Goal: Contribute content

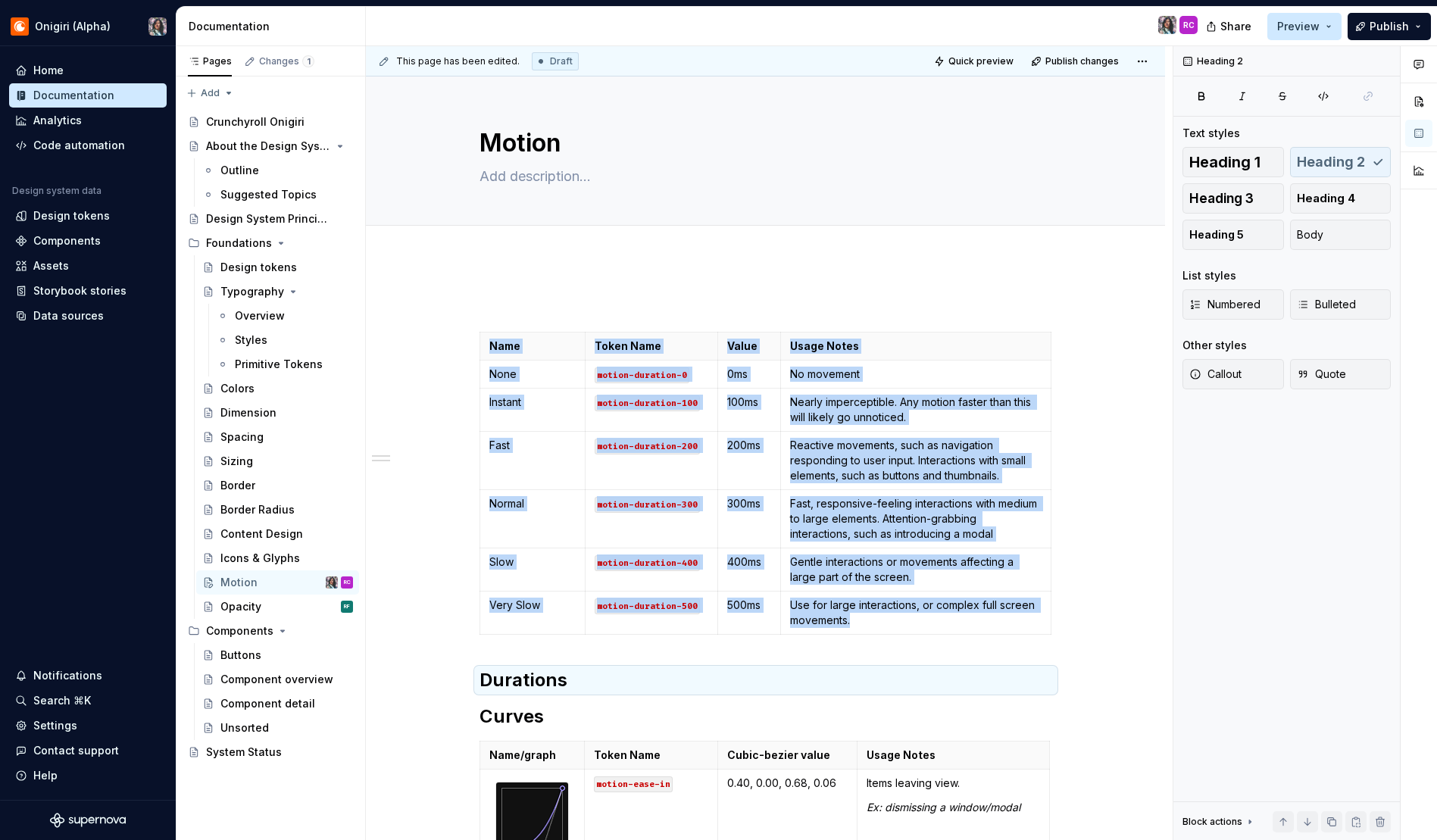
type textarea "*"
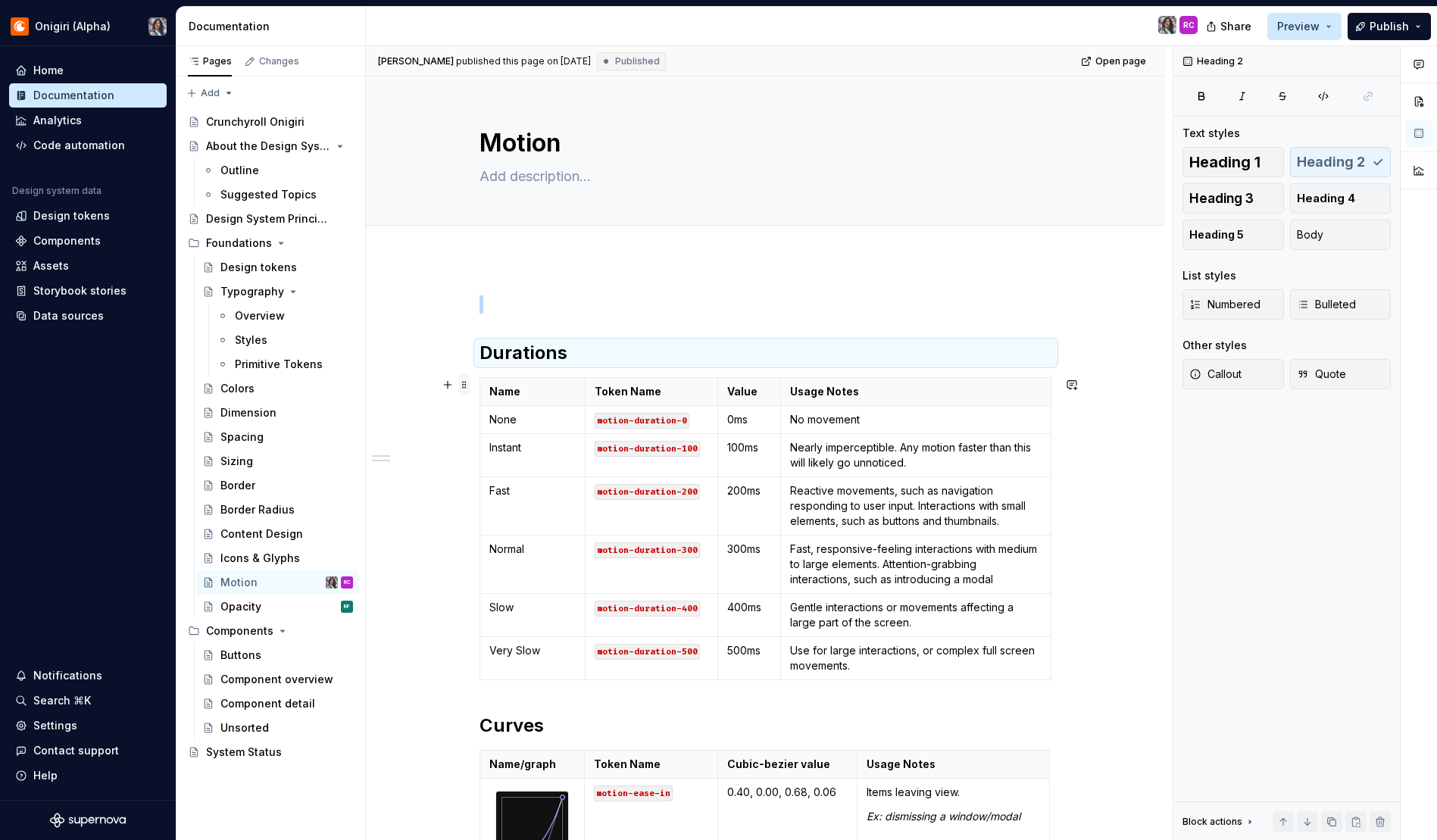
click at [461, 390] on span at bounding box center [465, 384] width 12 height 21
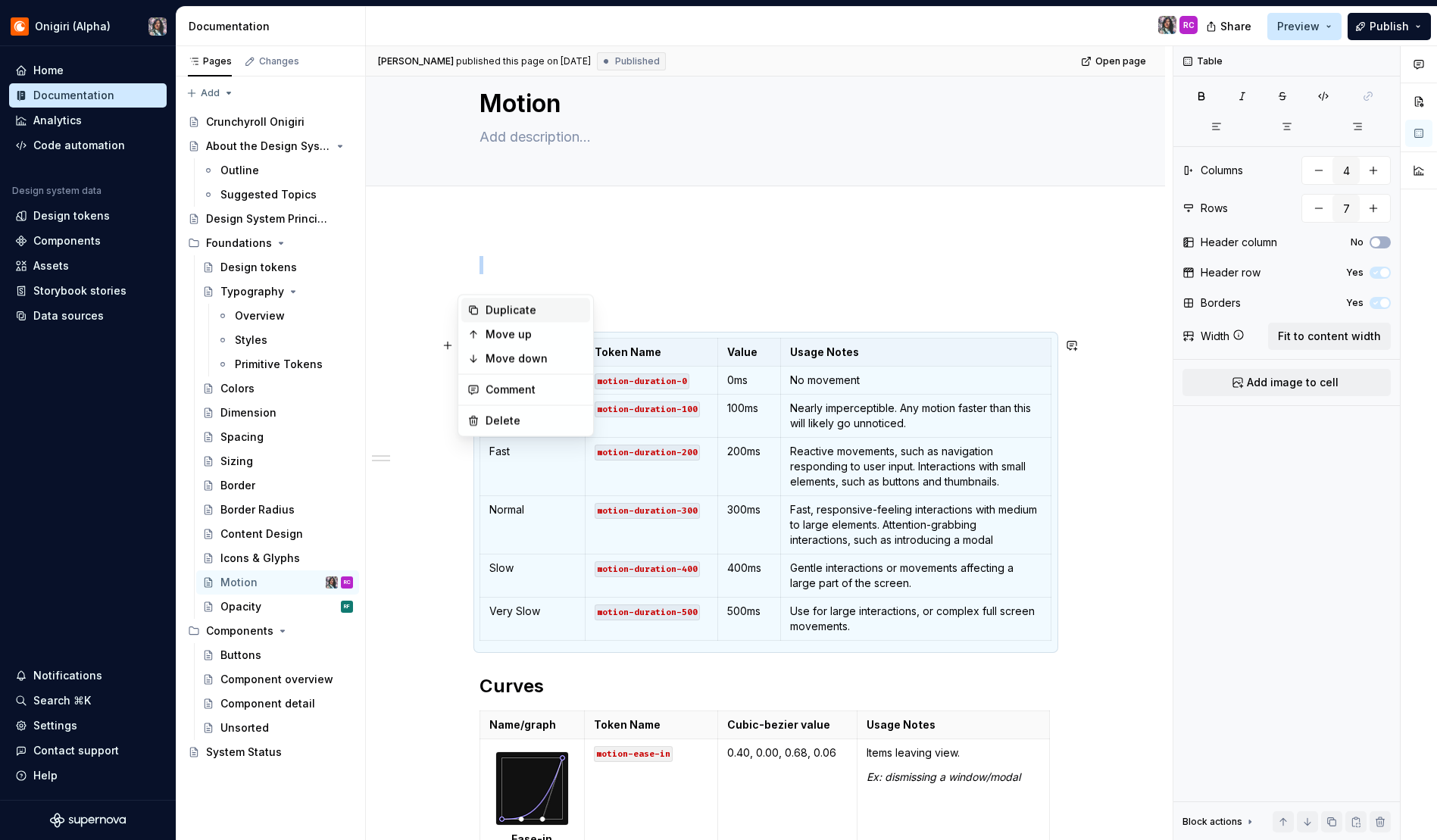
scroll to position [120, 0]
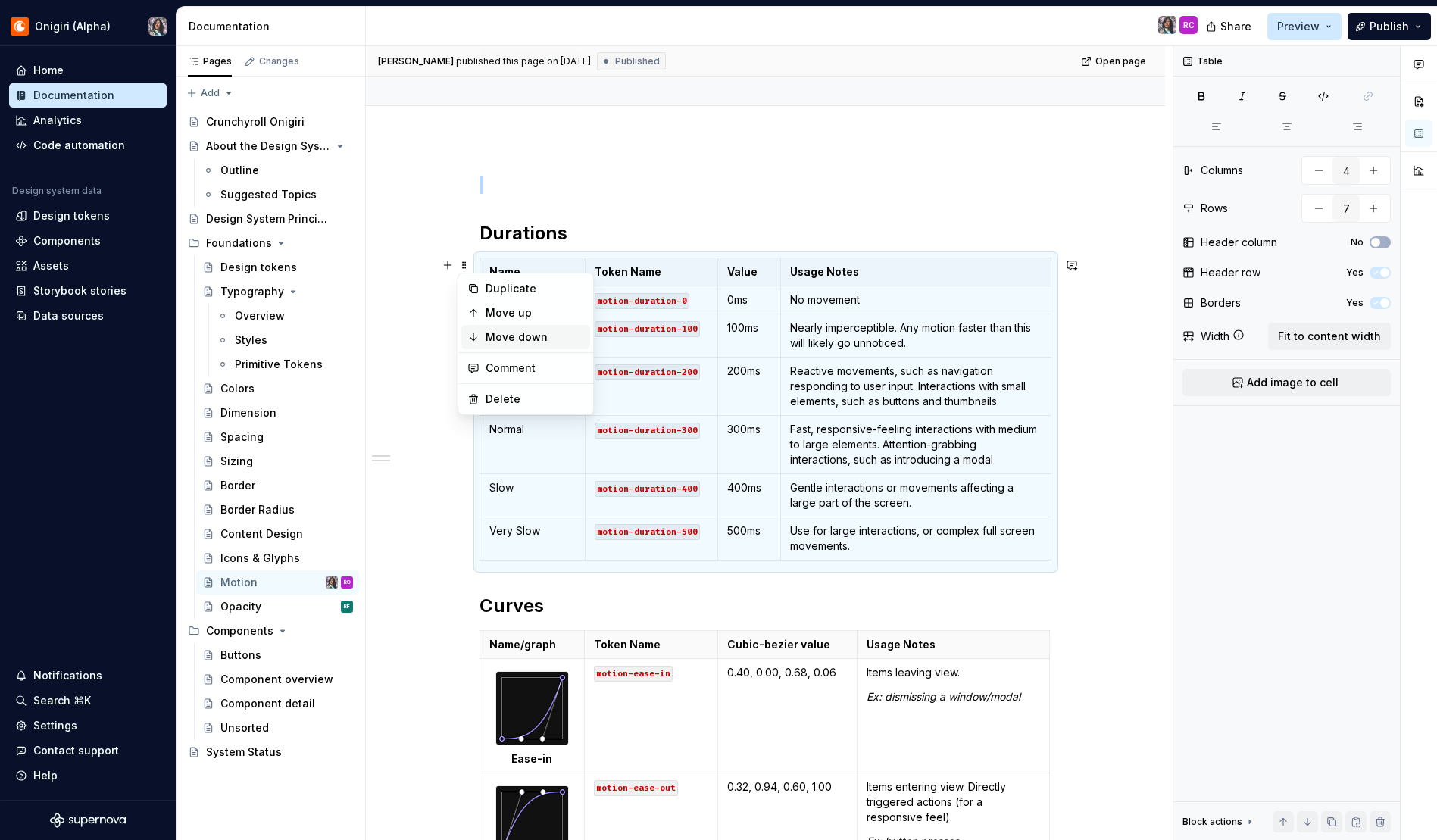
click at [510, 338] on div "Move down" at bounding box center [534, 337] width 99 height 15
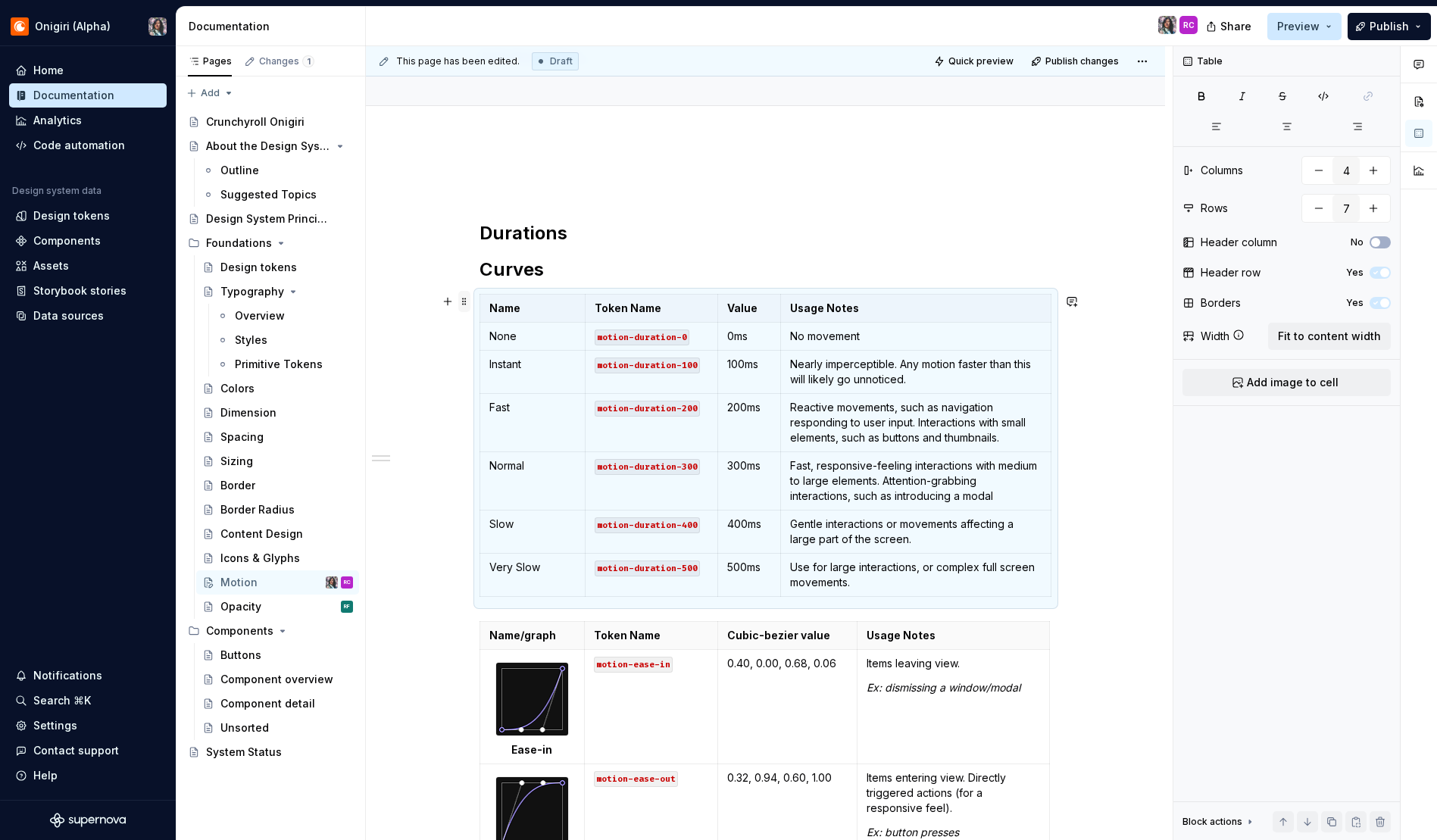
click at [467, 303] on span at bounding box center [465, 301] width 12 height 21
click at [494, 374] on div "Move down" at bounding box center [534, 374] width 99 height 15
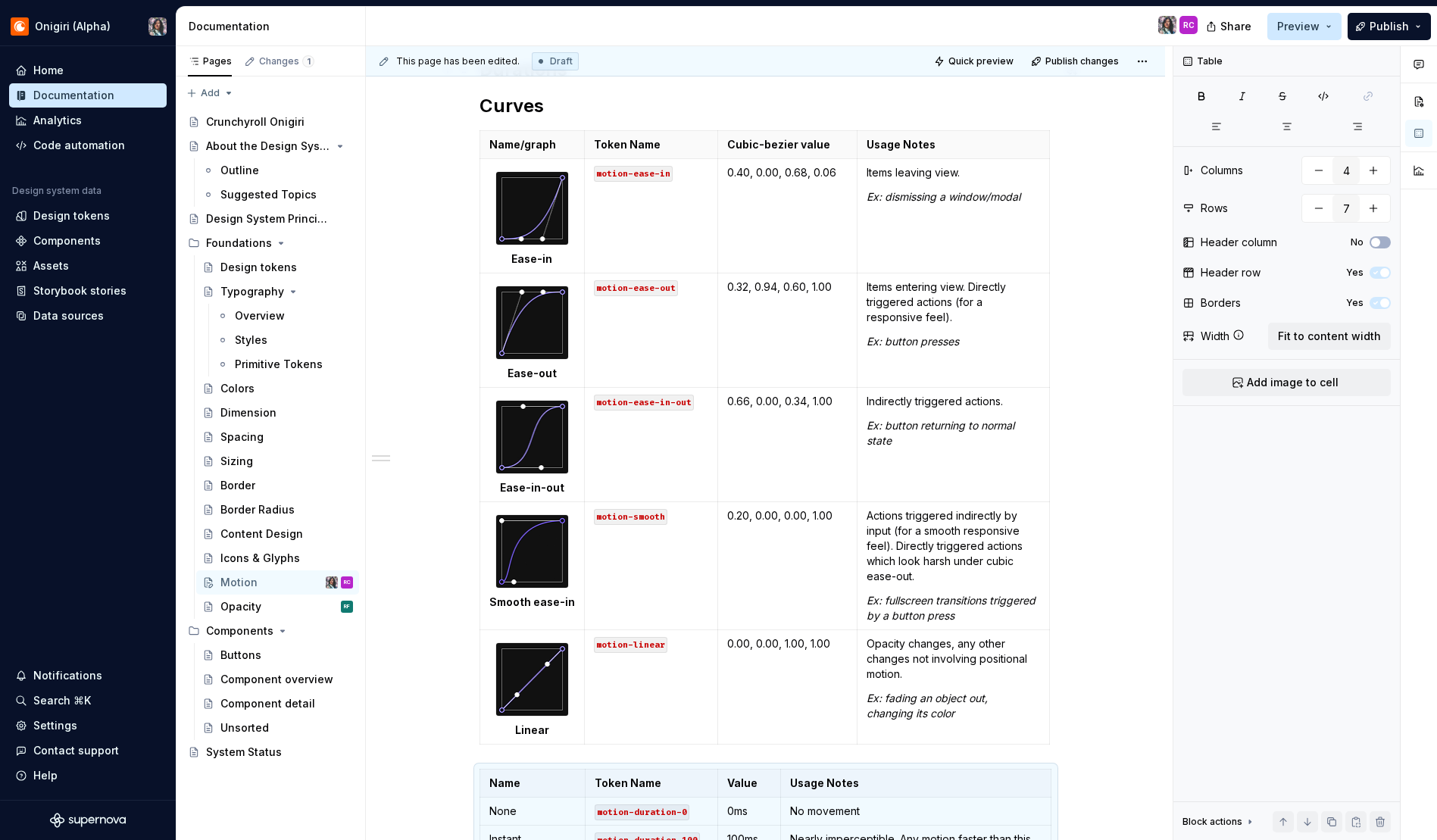
scroll to position [0, 0]
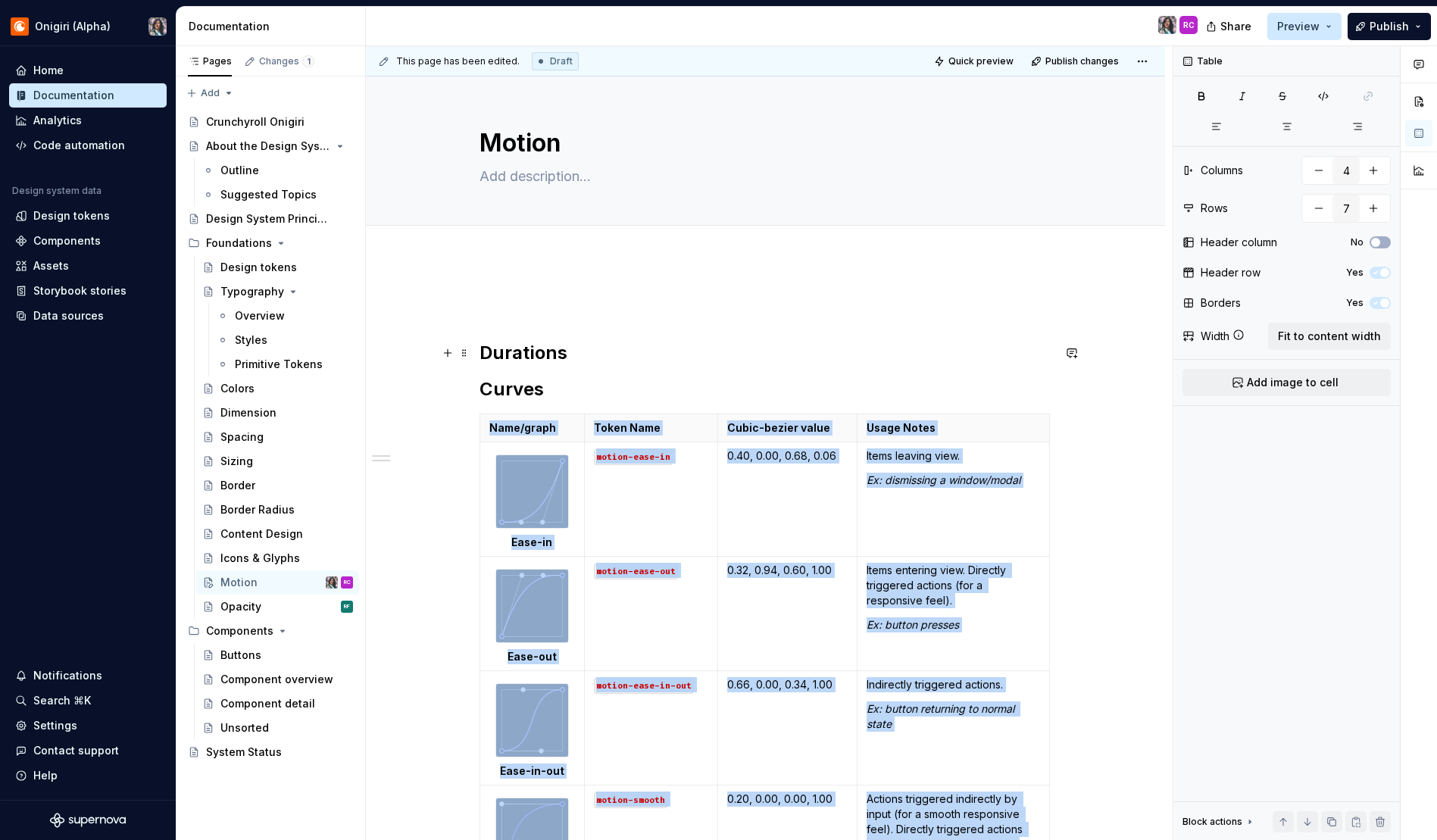
click at [499, 355] on h2 "Durations" at bounding box center [766, 353] width 573 height 24
click at [465, 352] on span at bounding box center [465, 352] width 12 height 21
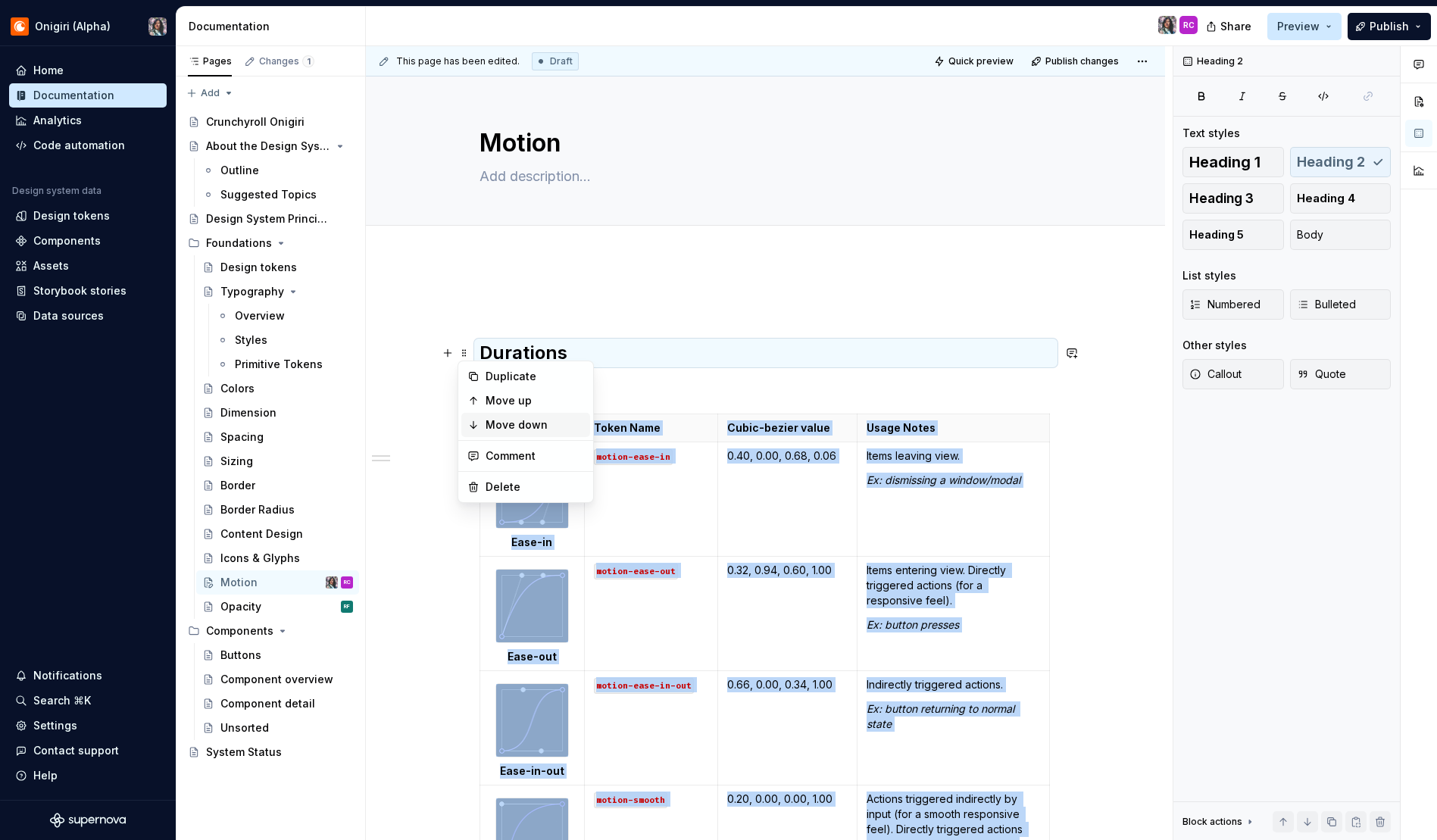
click at [514, 423] on div "Move down" at bounding box center [534, 425] width 99 height 15
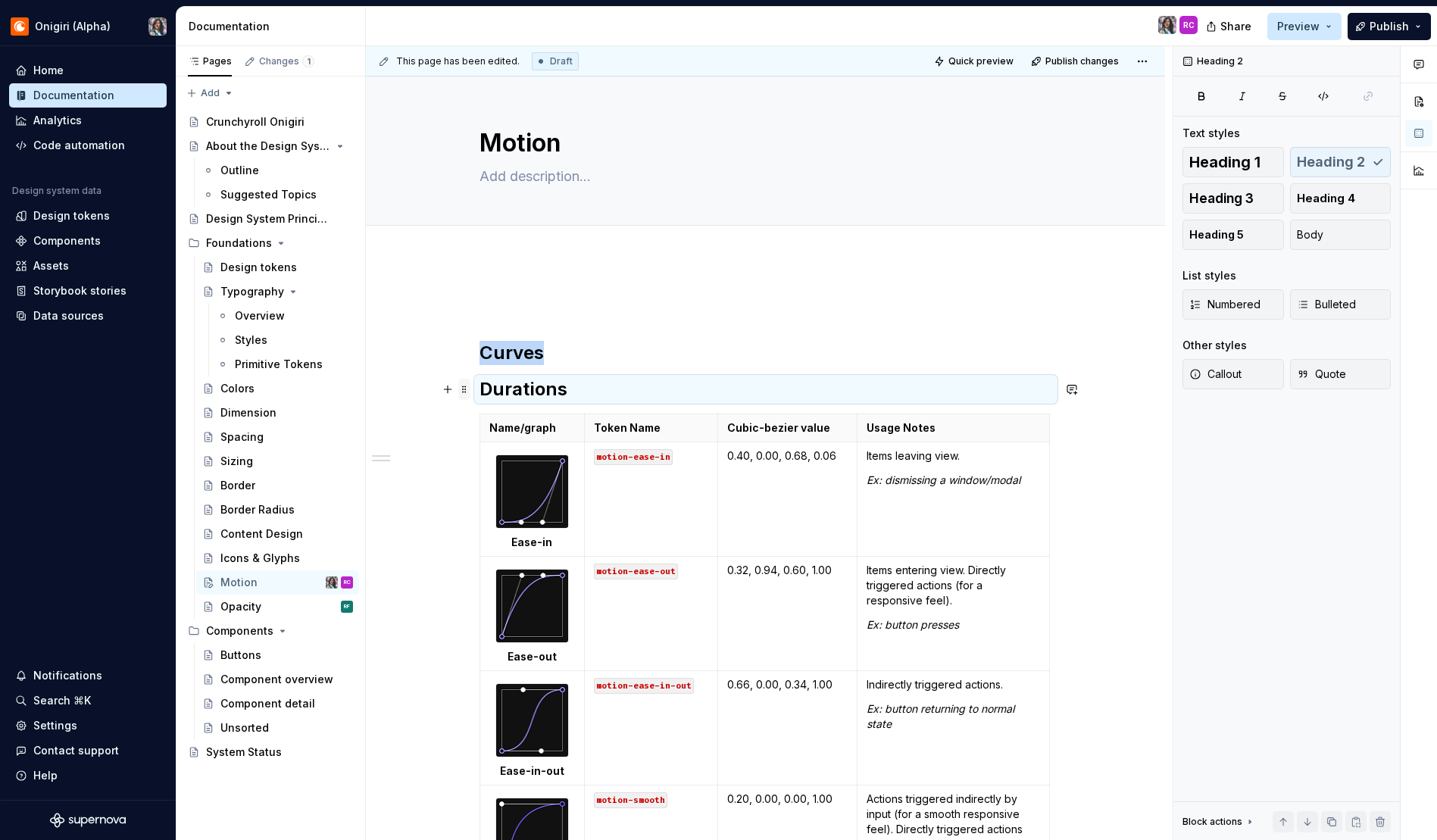
click at [462, 390] on span at bounding box center [465, 389] width 12 height 21
click at [490, 454] on div "Move down" at bounding box center [534, 461] width 99 height 15
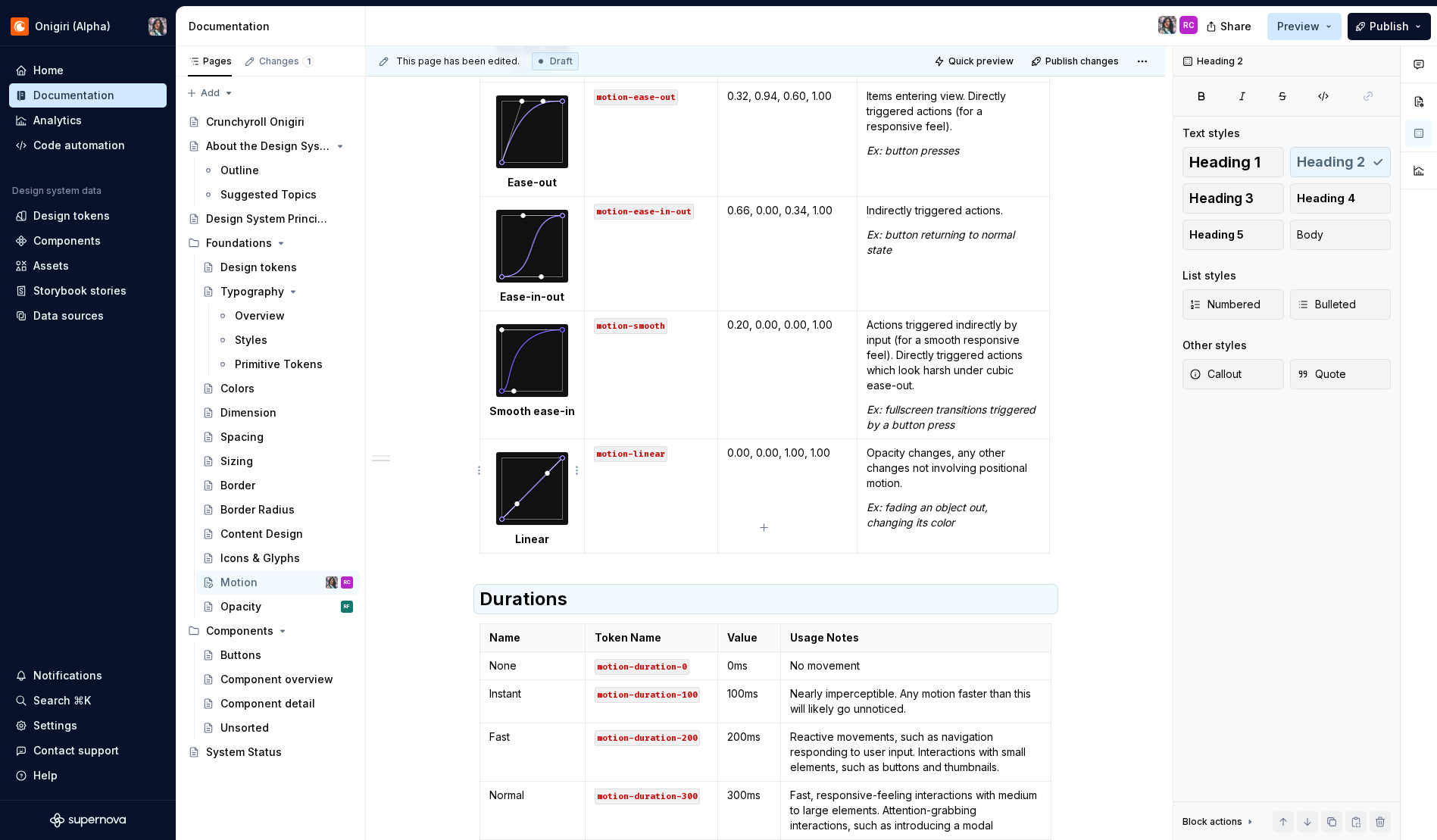
scroll to position [836, 0]
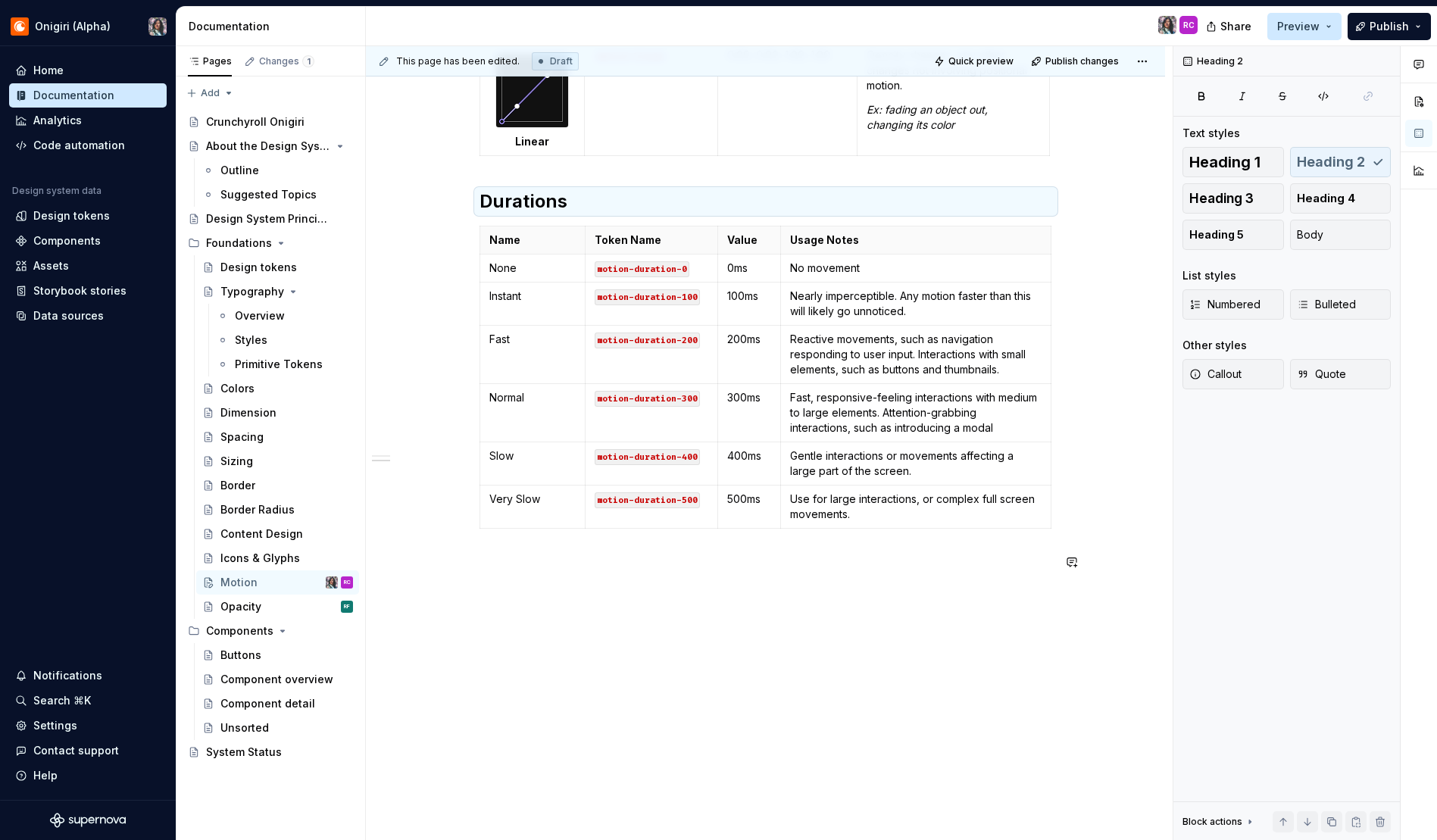
click at [565, 639] on div "Curves Name/graph Token Name Cubic-bezier value Usage Notes Ease-in motion-ease…" at bounding box center [766, 132] width 799 height 1417
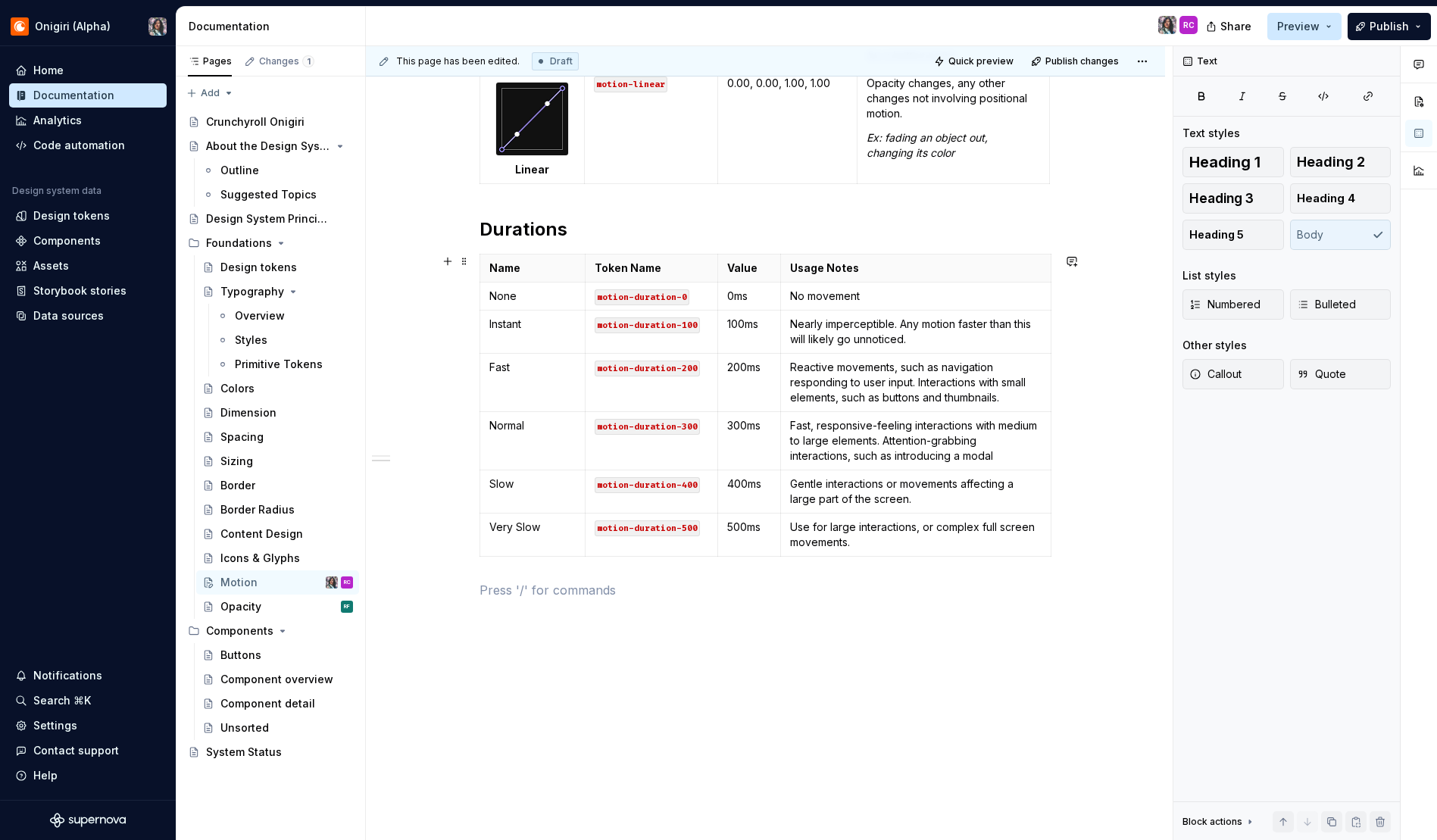
scroll to position [735, 0]
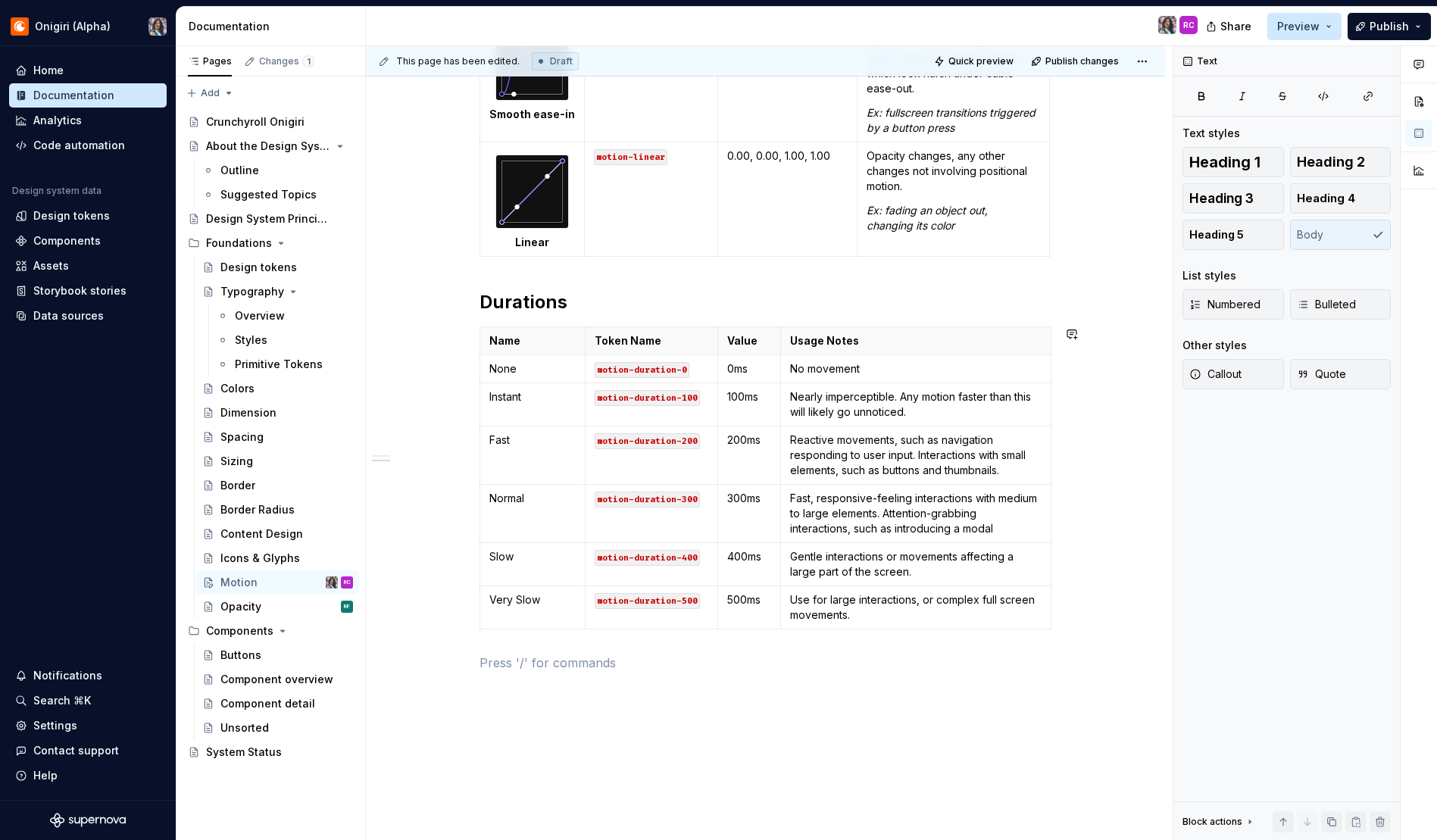
click at [496, 311] on h2 "Durations" at bounding box center [766, 302] width 573 height 24
click at [632, 290] on h2 "Durations" at bounding box center [766, 302] width 573 height 24
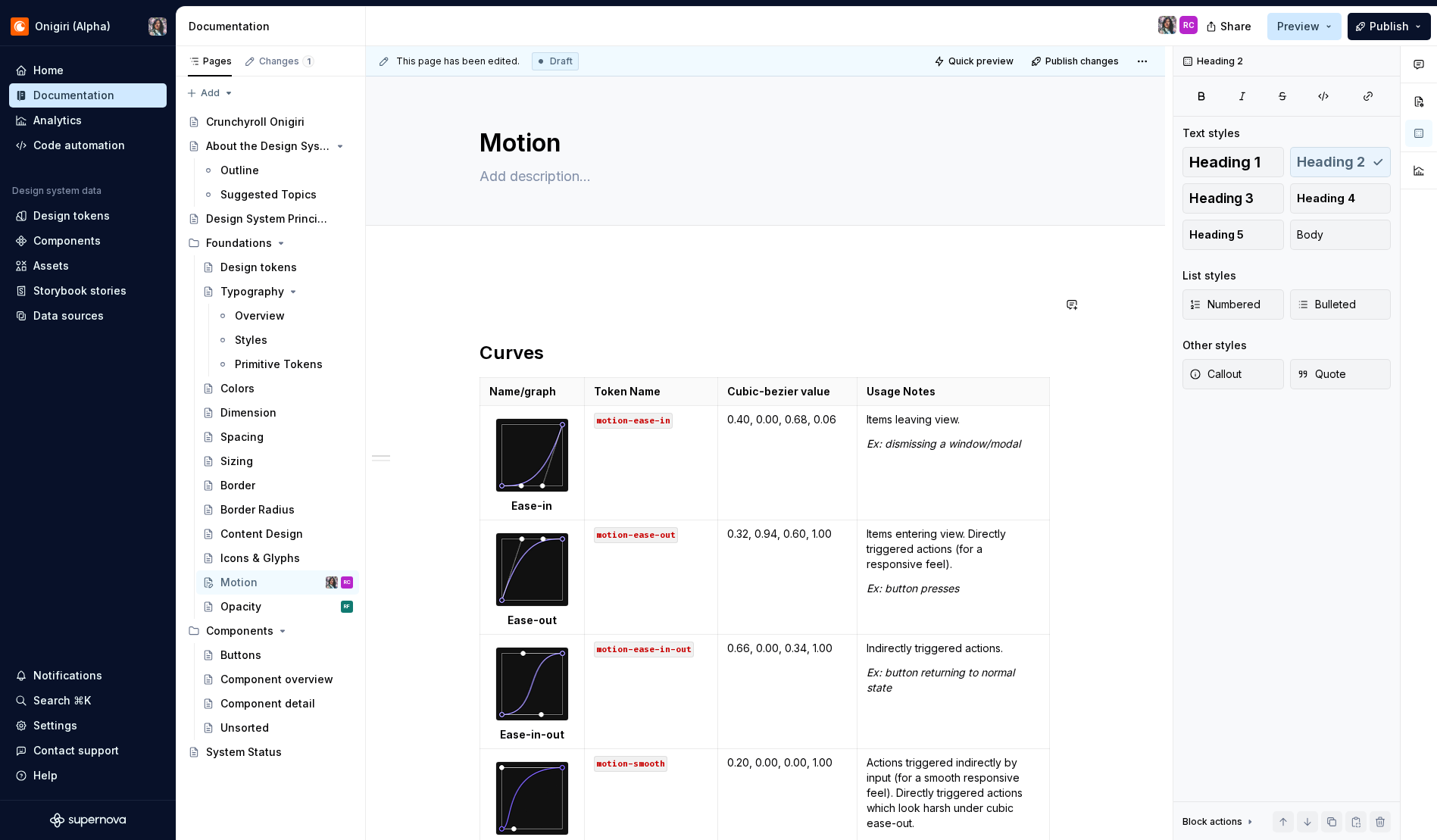
scroll to position [24, 0]
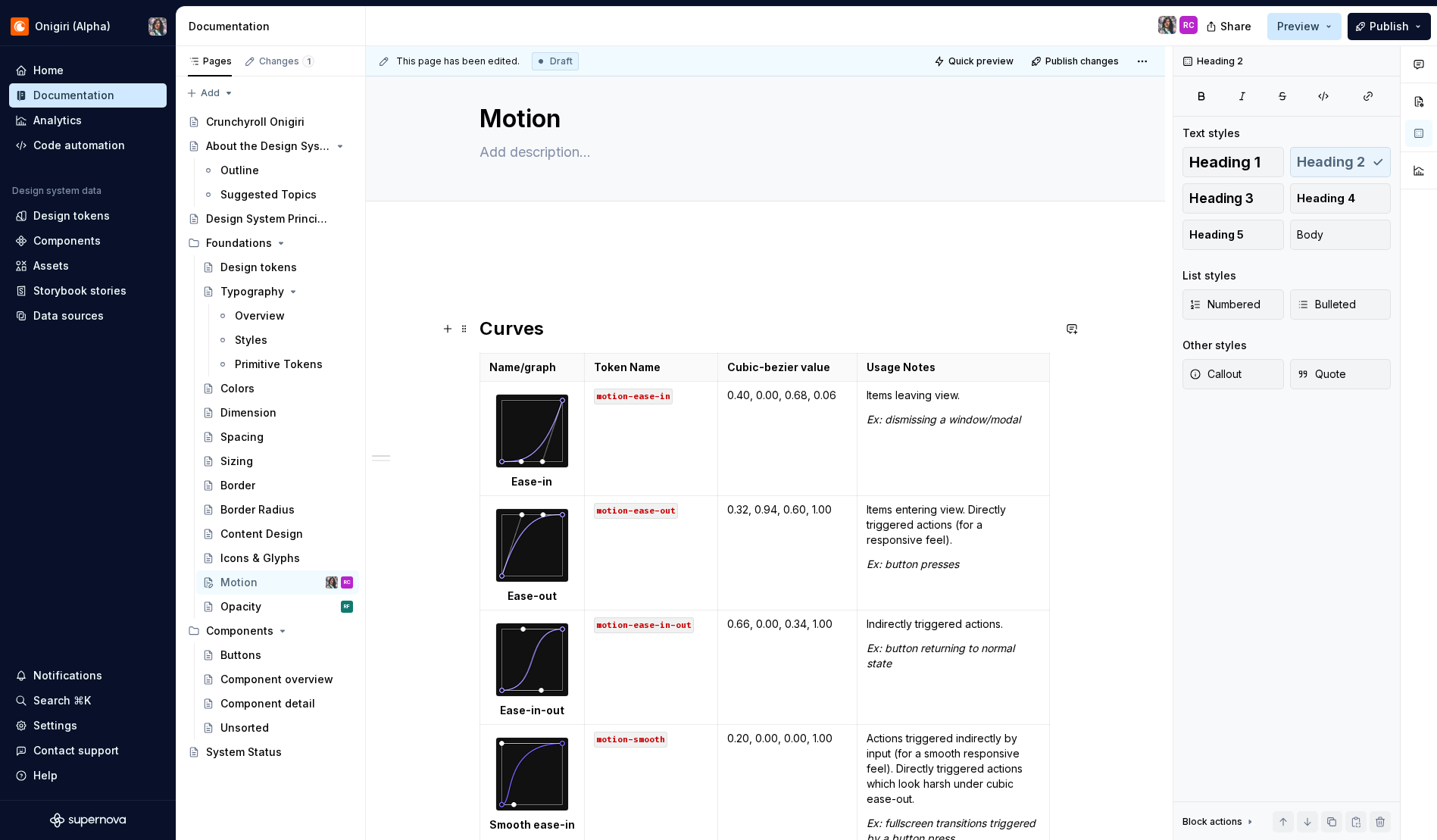
click at [550, 328] on h2 "Curves" at bounding box center [766, 328] width 573 height 24
click at [538, 344] on div "Curves Name/graph Token Name Cubic-bezier value Usage Notes Ease-in motion-ease…" at bounding box center [766, 826] width 573 height 1111
click at [574, 327] on h2 "Curves" at bounding box center [766, 328] width 573 height 24
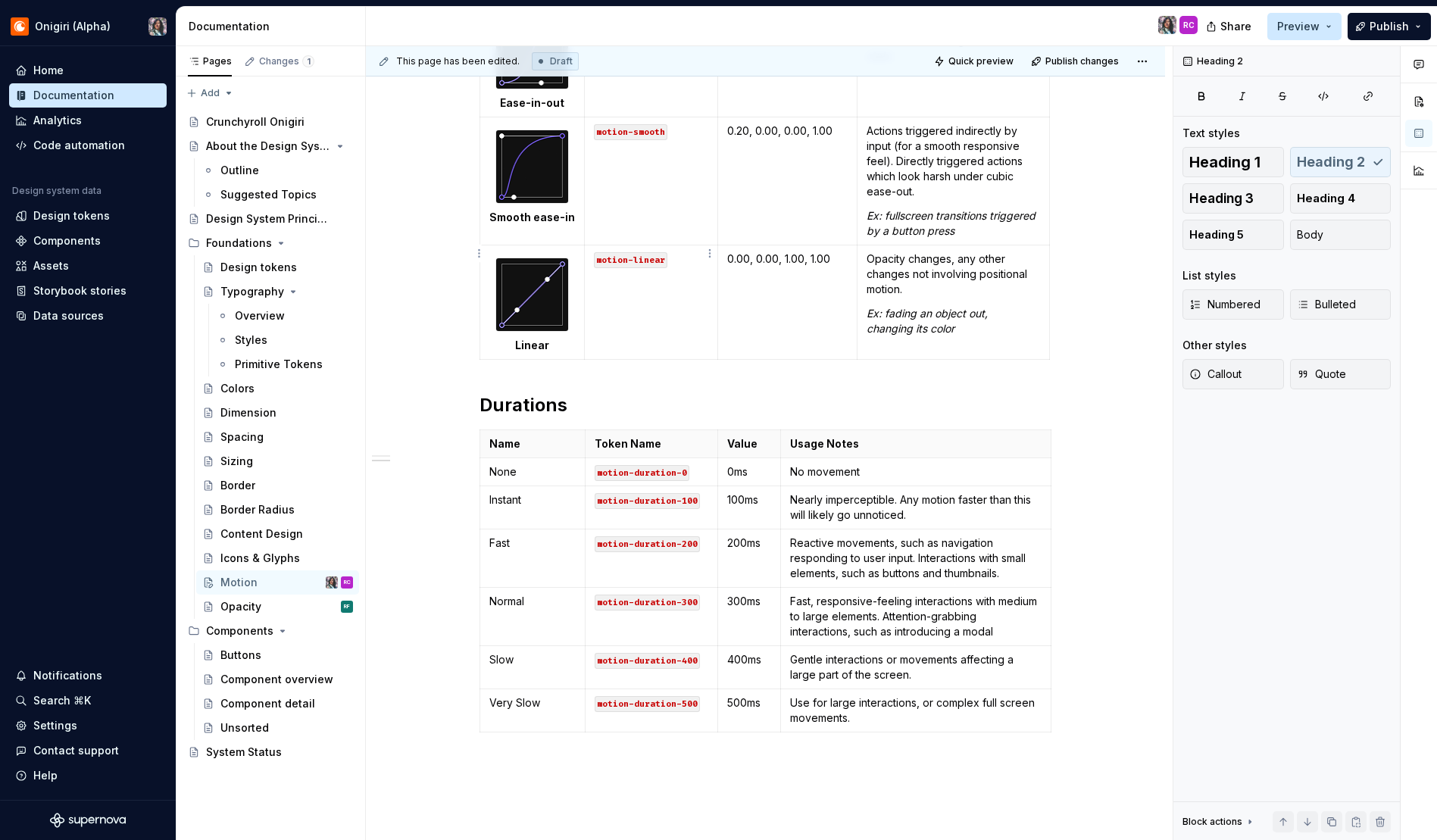
scroll to position [658, 0]
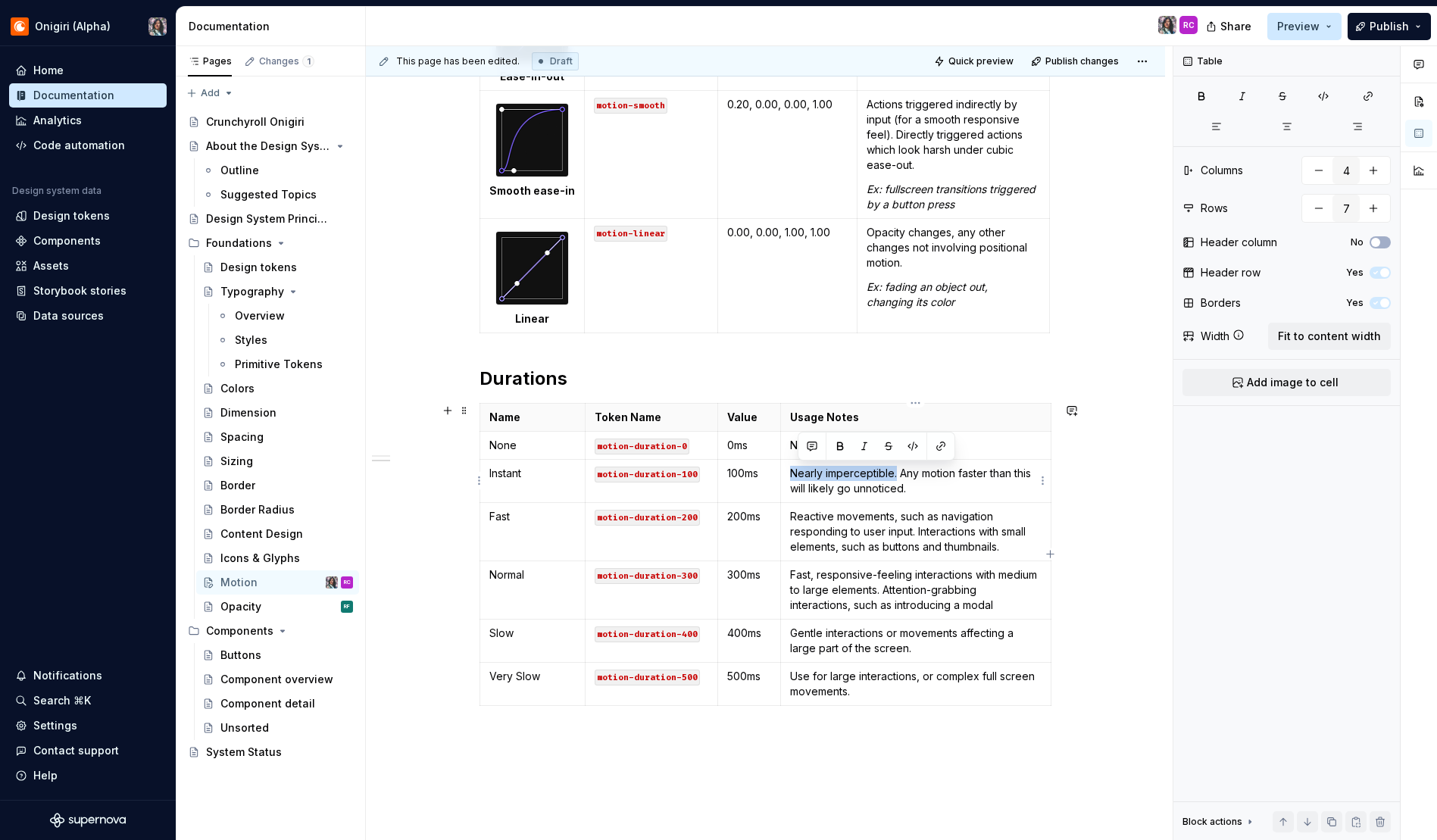
drag, startPoint x: 895, startPoint y: 472, endPoint x: 790, endPoint y: 471, distance: 105.0
click at [791, 471] on p "Nearly imperceptible. Any motion faster than this will likely go unnoticed." at bounding box center [916, 480] width 250 height 30
drag, startPoint x: 887, startPoint y: 515, endPoint x: 780, endPoint y: 518, distance: 107.0
click at [781, 518] on td "Reactive movements, such as navigation responding to user input. Interactions w…" at bounding box center [916, 531] width 270 height 58
click at [880, 567] on p "Fast, responsive-feeling interactions with medium to large elements. Attention-…" at bounding box center [916, 590] width 250 height 45
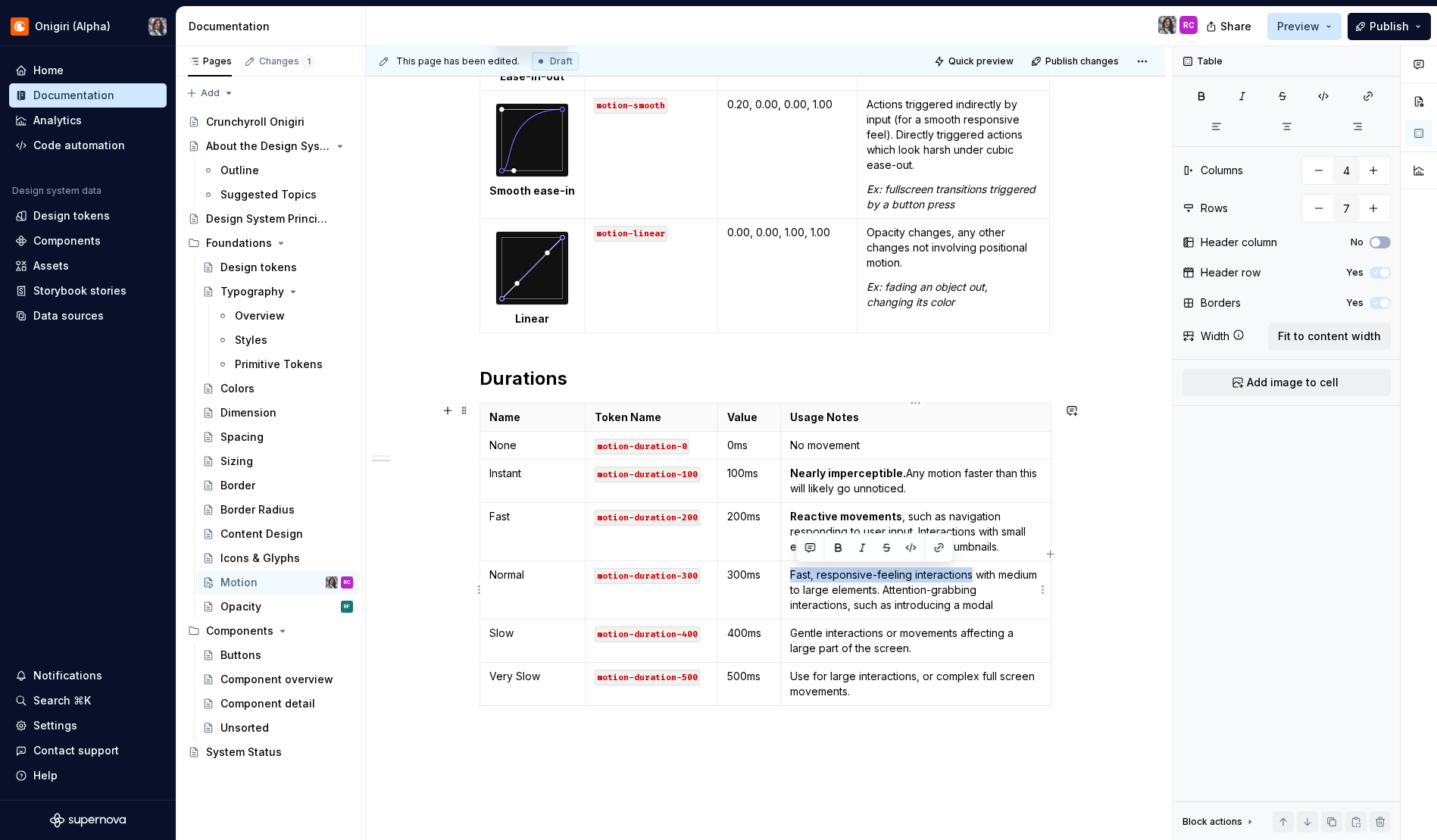
drag, startPoint x: 971, startPoint y: 575, endPoint x: 785, endPoint y: 575, distance: 186.0
click at [785, 575] on td "Fast, responsive-feeling interactions with medium to large elements. Attention-…" at bounding box center [916, 590] width 270 height 58
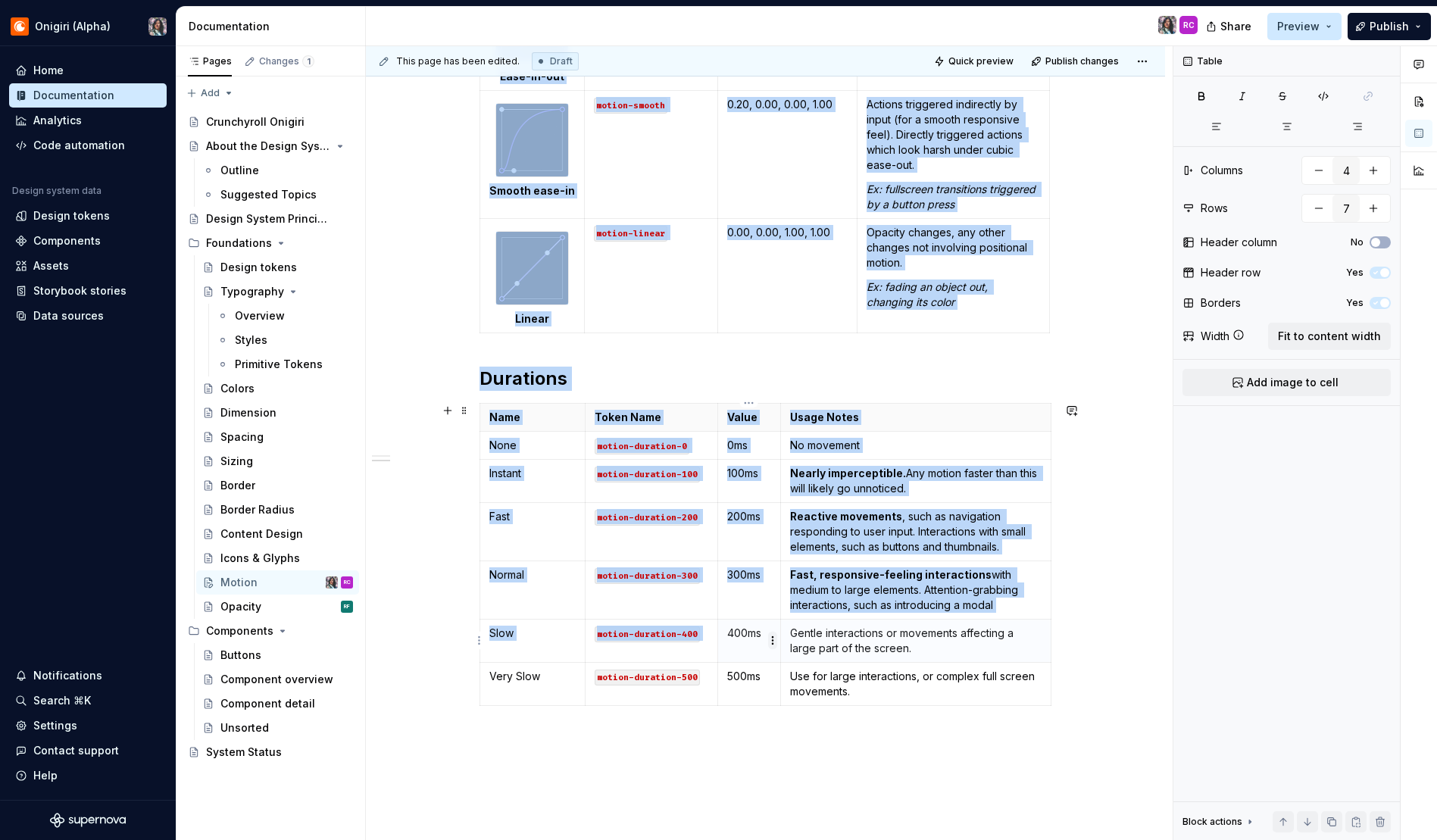
drag, startPoint x: 881, startPoint y: 634, endPoint x: 770, endPoint y: 633, distance: 111.0
click at [770, 633] on body "Onigiri (Alpha) Home Documentation Analytics Code automation Design system data…" at bounding box center [718, 420] width 1437 height 840
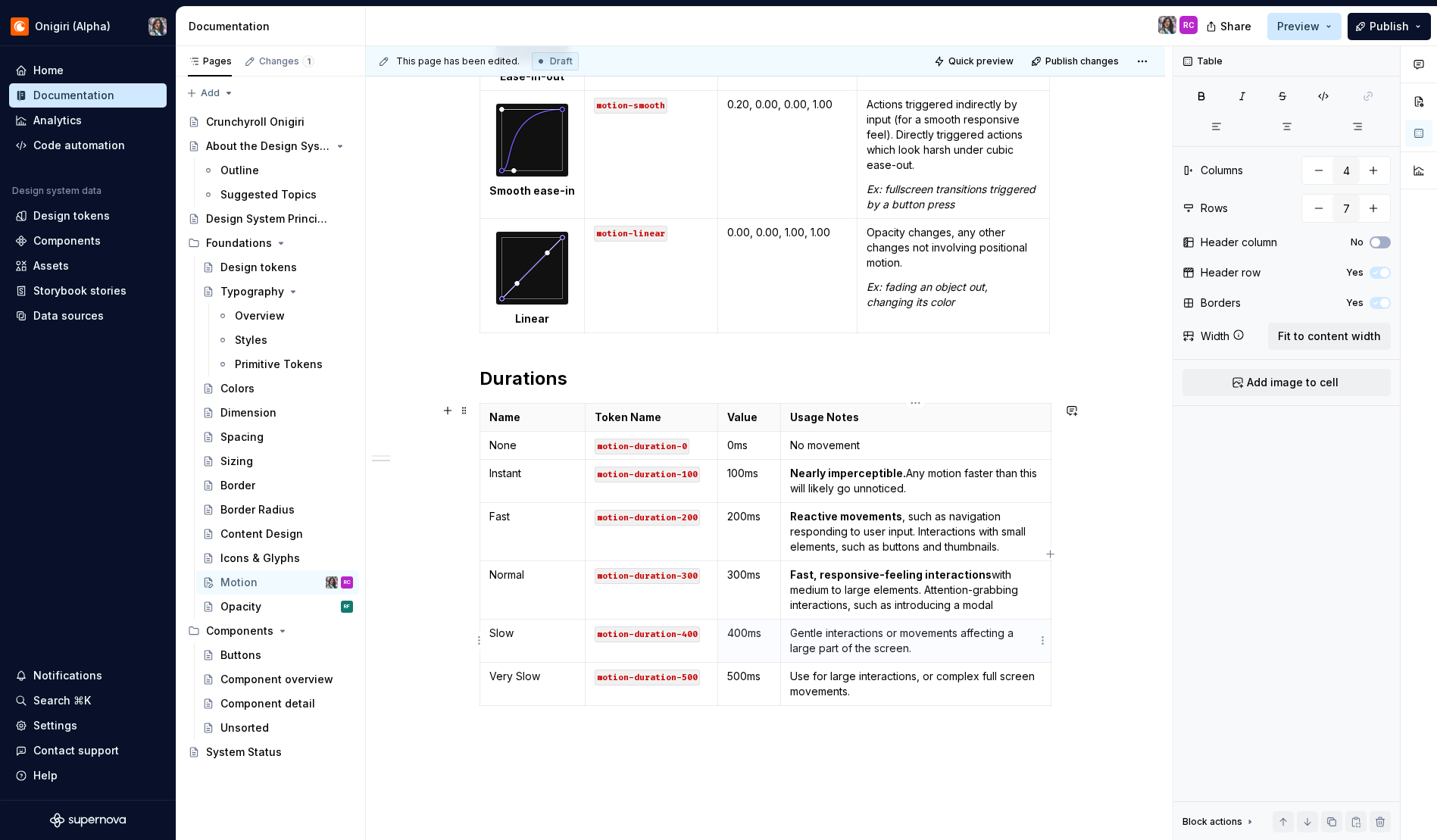
drag, startPoint x: 869, startPoint y: 633, endPoint x: 857, endPoint y: 633, distance: 12.0
click at [815, 633] on p "Gentle interactions or movements affecting a large part of the screen." at bounding box center [916, 640] width 250 height 30
click at [881, 634] on p "Gentle interactions or movements affecting a large part of the screen." at bounding box center [916, 640] width 250 height 30
click at [849, 631] on p "Gentle interactions or movements affecting a large part of the screen." at bounding box center [916, 640] width 250 height 30
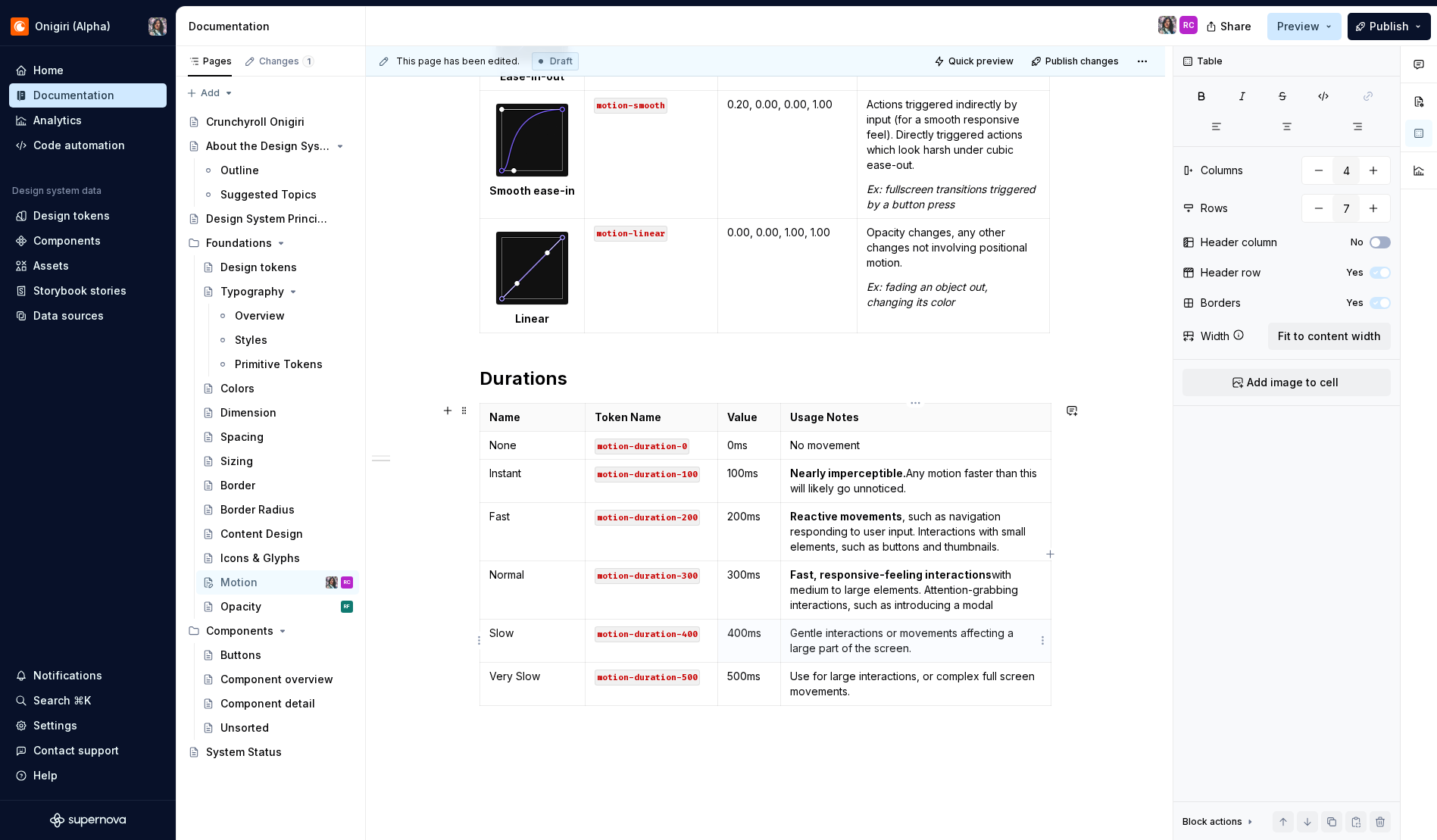
click at [849, 631] on p "Gentle interactions or movements affecting a large part of the screen." at bounding box center [916, 640] width 250 height 30
click at [847, 583] on p "Fast, responsive-feeling interactions with medium to large elements. Attention-…" at bounding box center [916, 590] width 250 height 45
click at [886, 637] on p "Gentle interactions or movements affecting a large part of the screen." at bounding box center [916, 640] width 250 height 30
click at [860, 629] on p "Gentle interactions or movements affecting a large part of the screen." at bounding box center [916, 640] width 250 height 30
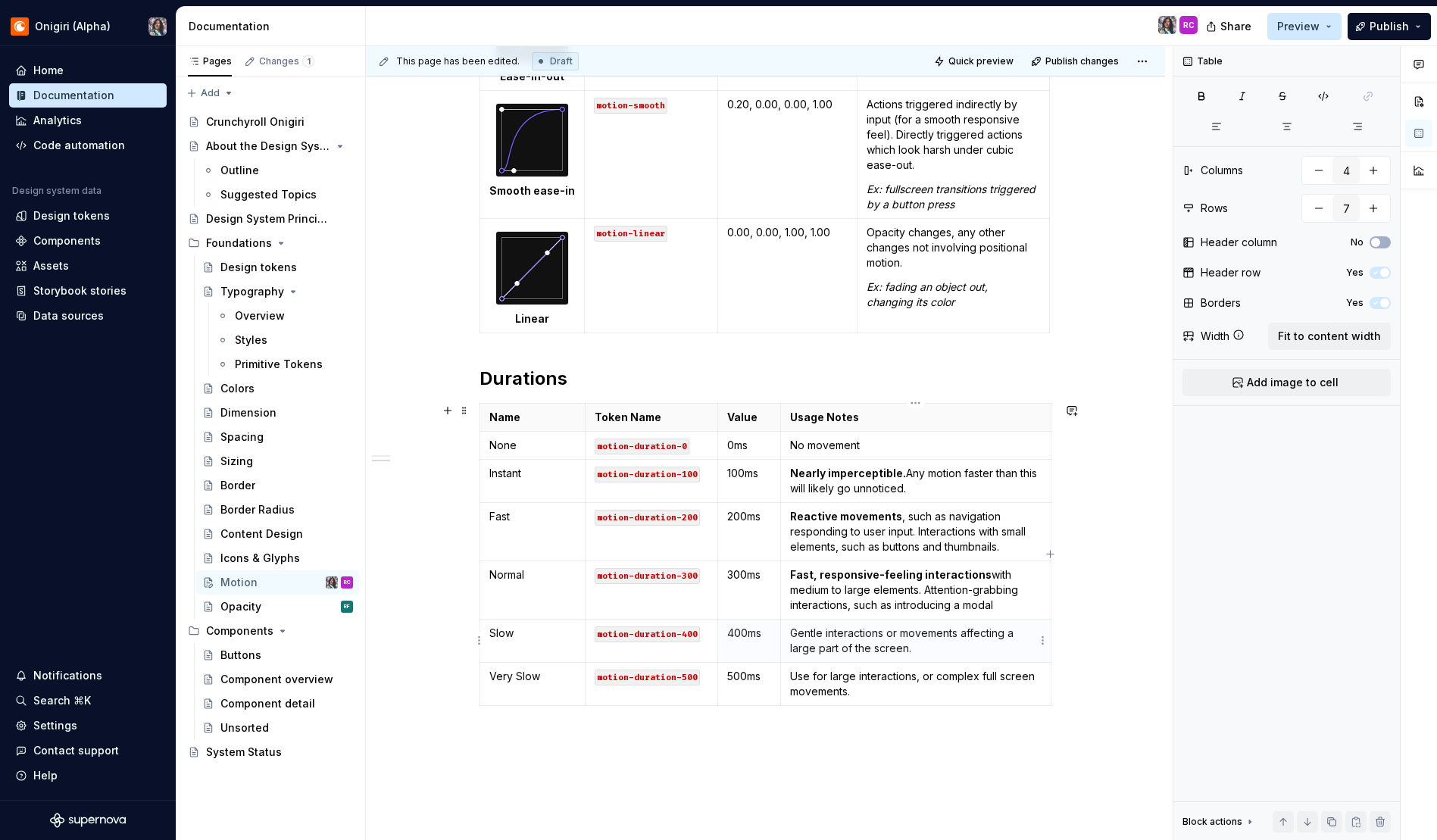
click at [860, 629] on p "Gentle interactions or movements affecting a large part of the screen." at bounding box center [916, 640] width 250 height 30
click at [1128, 601] on div "Curves Name/graph Token Name Cubic-bezier value Usage Notes Ease-in motion-ease…" at bounding box center [766, 309] width 799 height 1417
click at [849, 484] on p "Nearly imperceptible. Any motion faster than this will likely go unnoticed." at bounding box center [916, 480] width 250 height 30
click at [835, 635] on p "Gentle interactions or movements affecting a large part of the screen." at bounding box center [916, 640] width 250 height 30
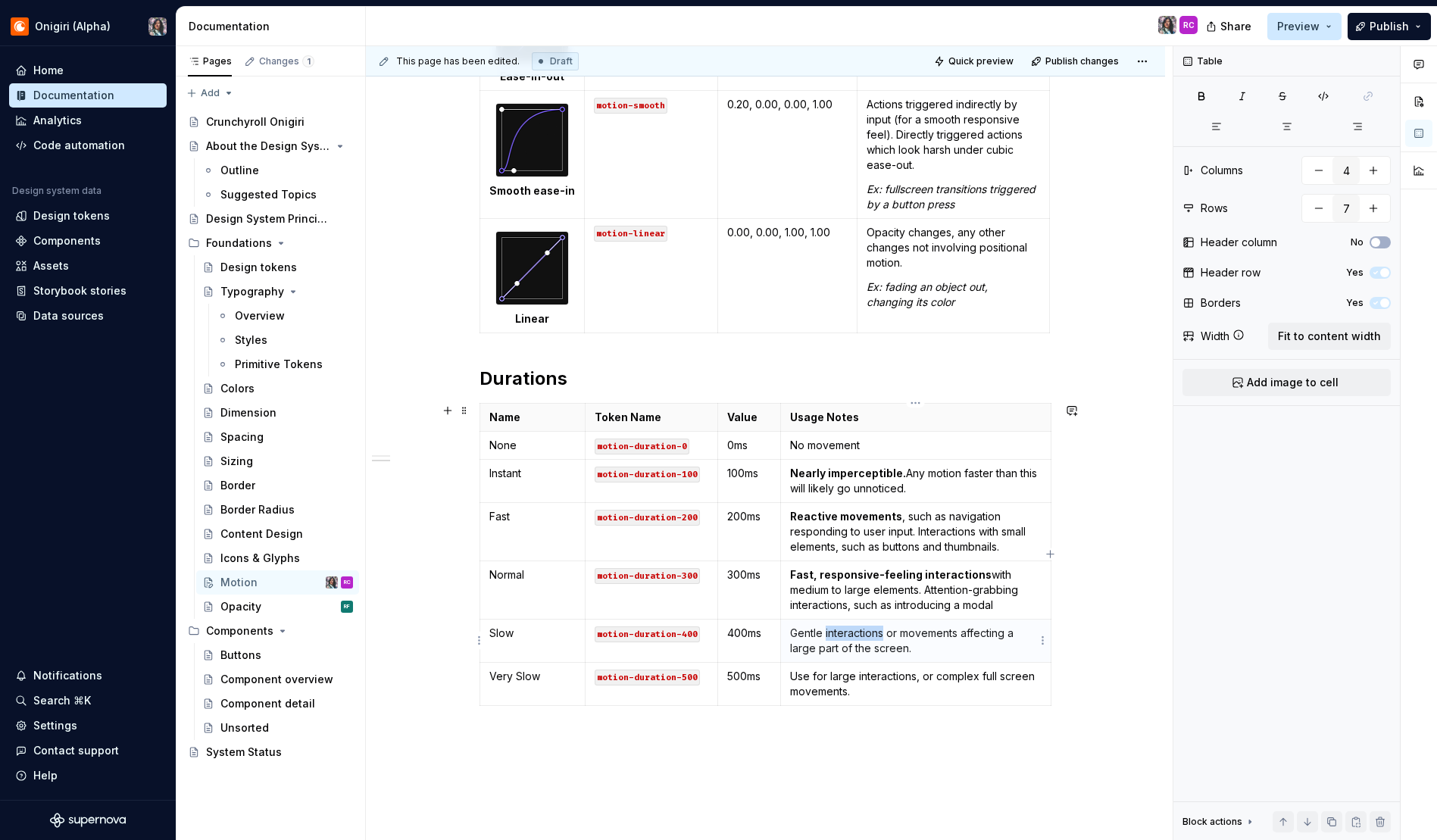
click at [835, 635] on p "Gentle interactions or movements affecting a large part of the screen." at bounding box center [916, 640] width 250 height 30
click at [874, 639] on p "Gentle interactions or movements affecting a large part of the screen." at bounding box center [916, 640] width 250 height 30
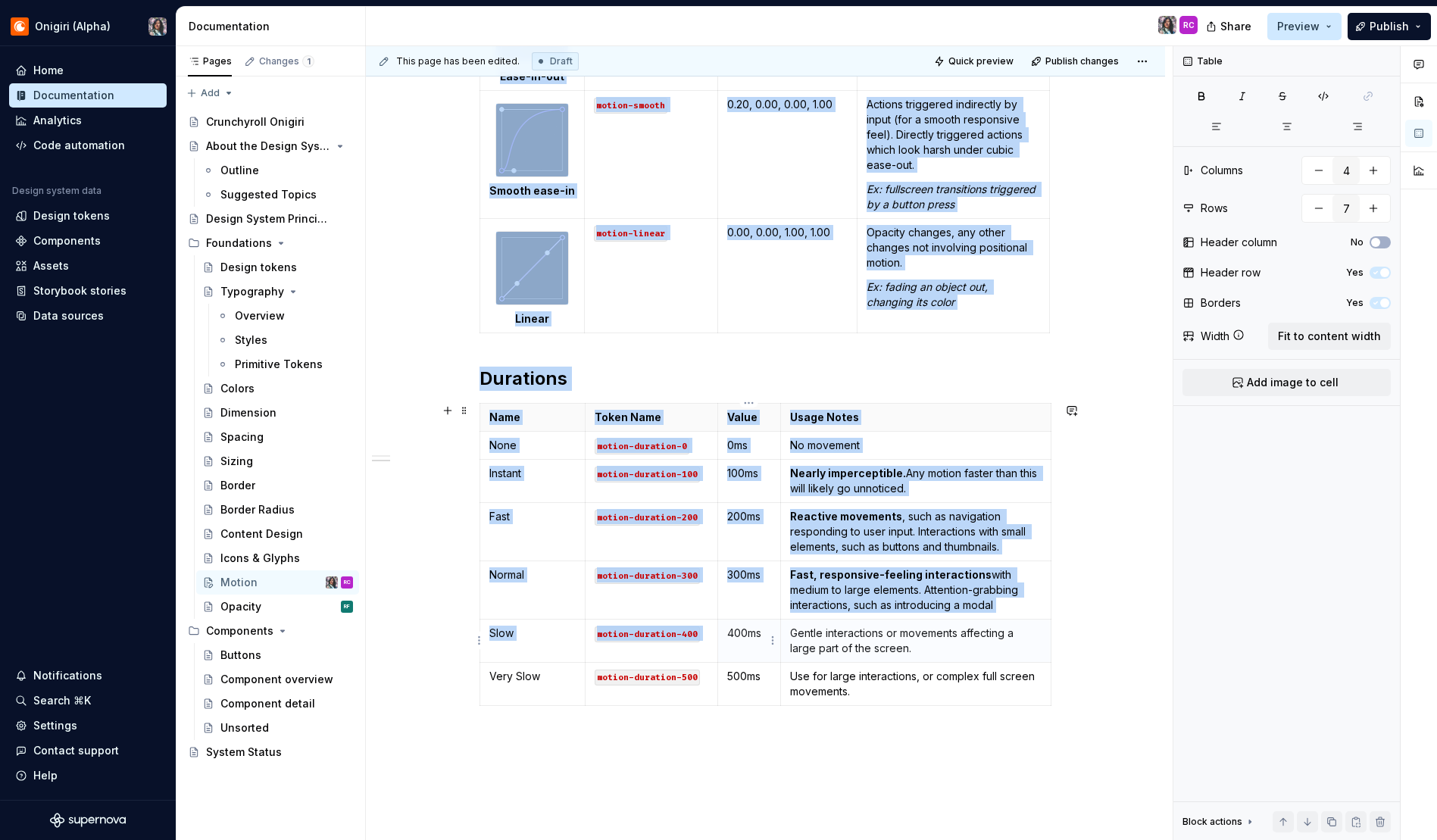
drag, startPoint x: 881, startPoint y: 633, endPoint x: 779, endPoint y: 633, distance: 102.0
click at [777, 631] on tr "Slow motion-duration-400 400ms Gentle interactions or movements affecting a lar…" at bounding box center [765, 640] width 571 height 43
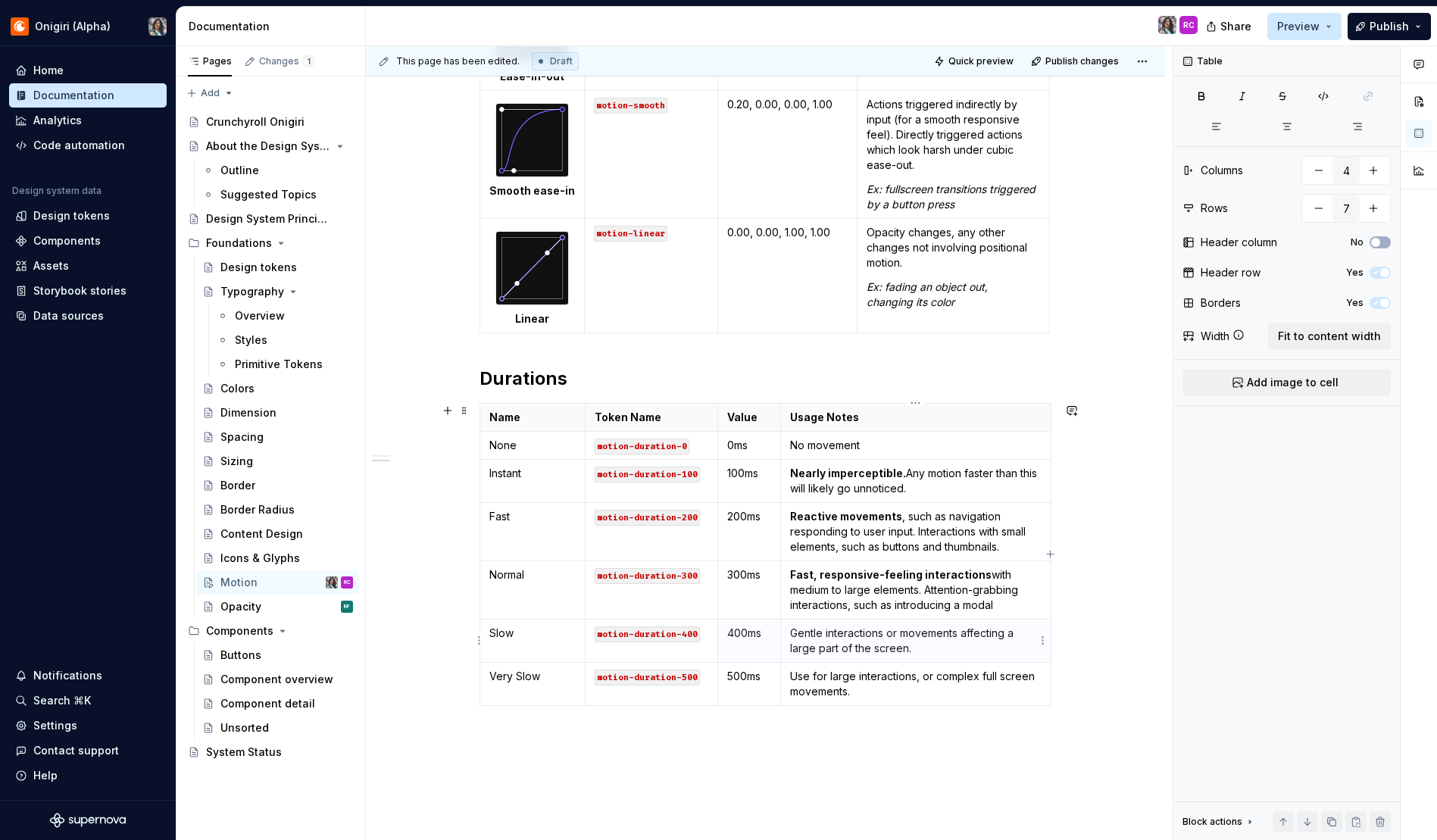
click at [821, 639] on p "Gentle interactions or movements affecting a large part of the screen." at bounding box center [916, 640] width 250 height 30
click at [849, 632] on p "Gentle interactions or movements affecting a large part of the screen." at bounding box center [916, 640] width 250 height 30
click at [855, 594] on p "Fast, responsive-feeling interactions with medium to large elements. Attention-…" at bounding box center [916, 590] width 250 height 45
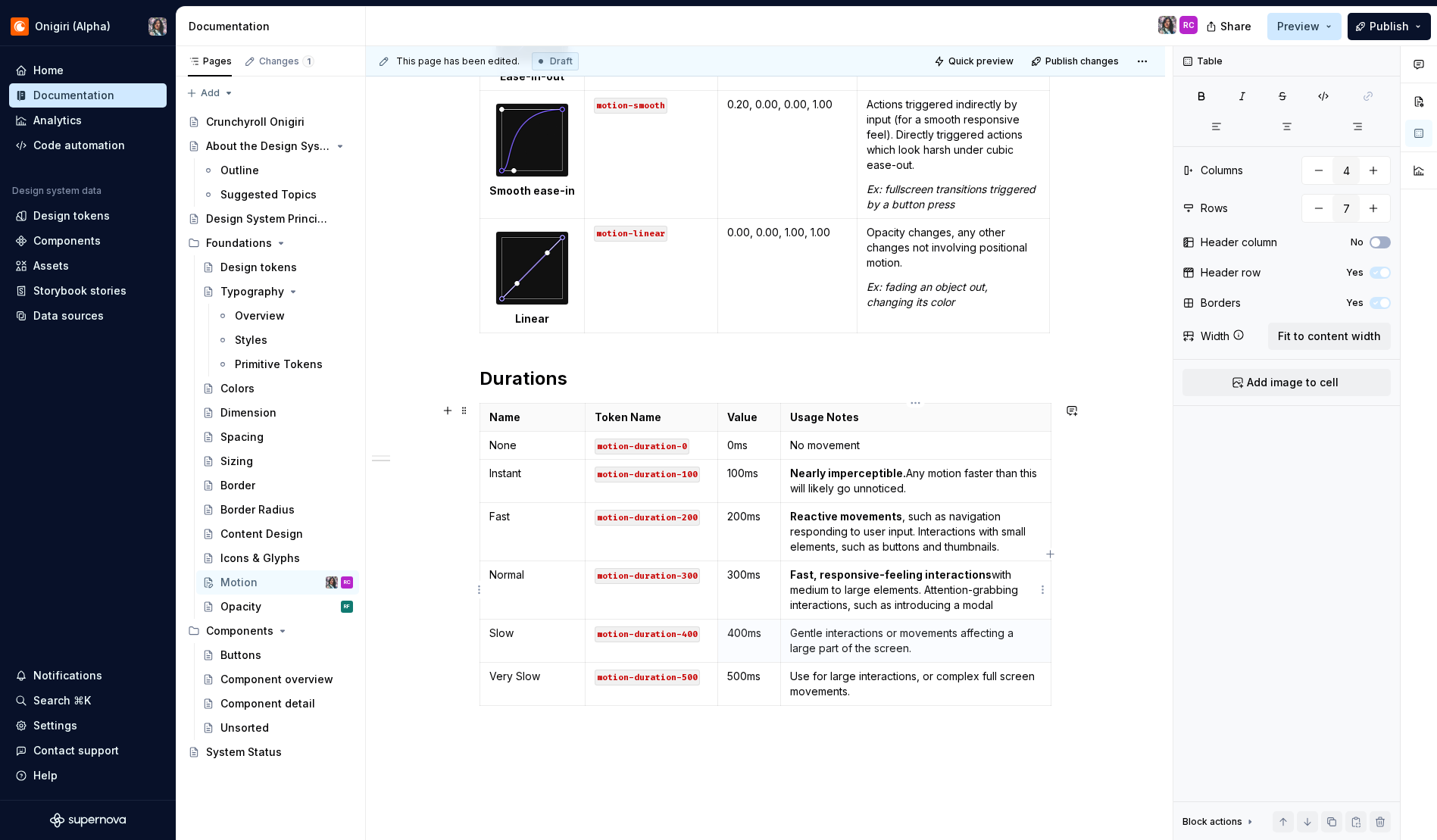
click at [855, 595] on p "Fast, responsive-feeling interactions with medium to large elements. Attention-…" at bounding box center [916, 590] width 250 height 45
click at [833, 477] on strong "Nearly imperceptible." at bounding box center [848, 472] width 116 height 13
click at [831, 490] on p "Nearly imperceptible. Any motion faster than this will likely go unnoticed." at bounding box center [916, 480] width 250 height 30
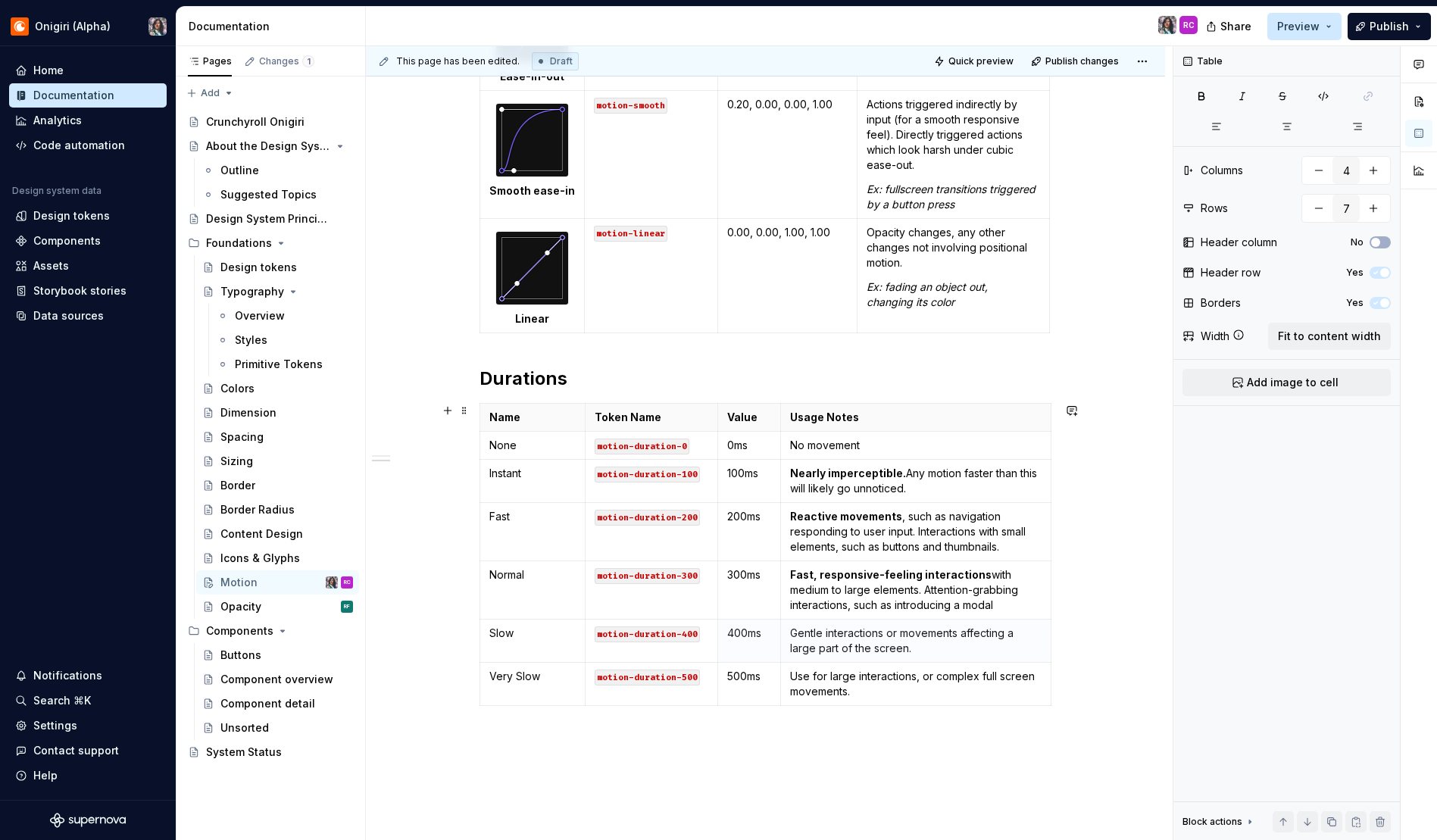
click at [1135, 530] on div "Curves Name/graph Token Name Cubic-bezier value Usage Notes Ease-in motion-ease…" at bounding box center [766, 309] width 799 height 1417
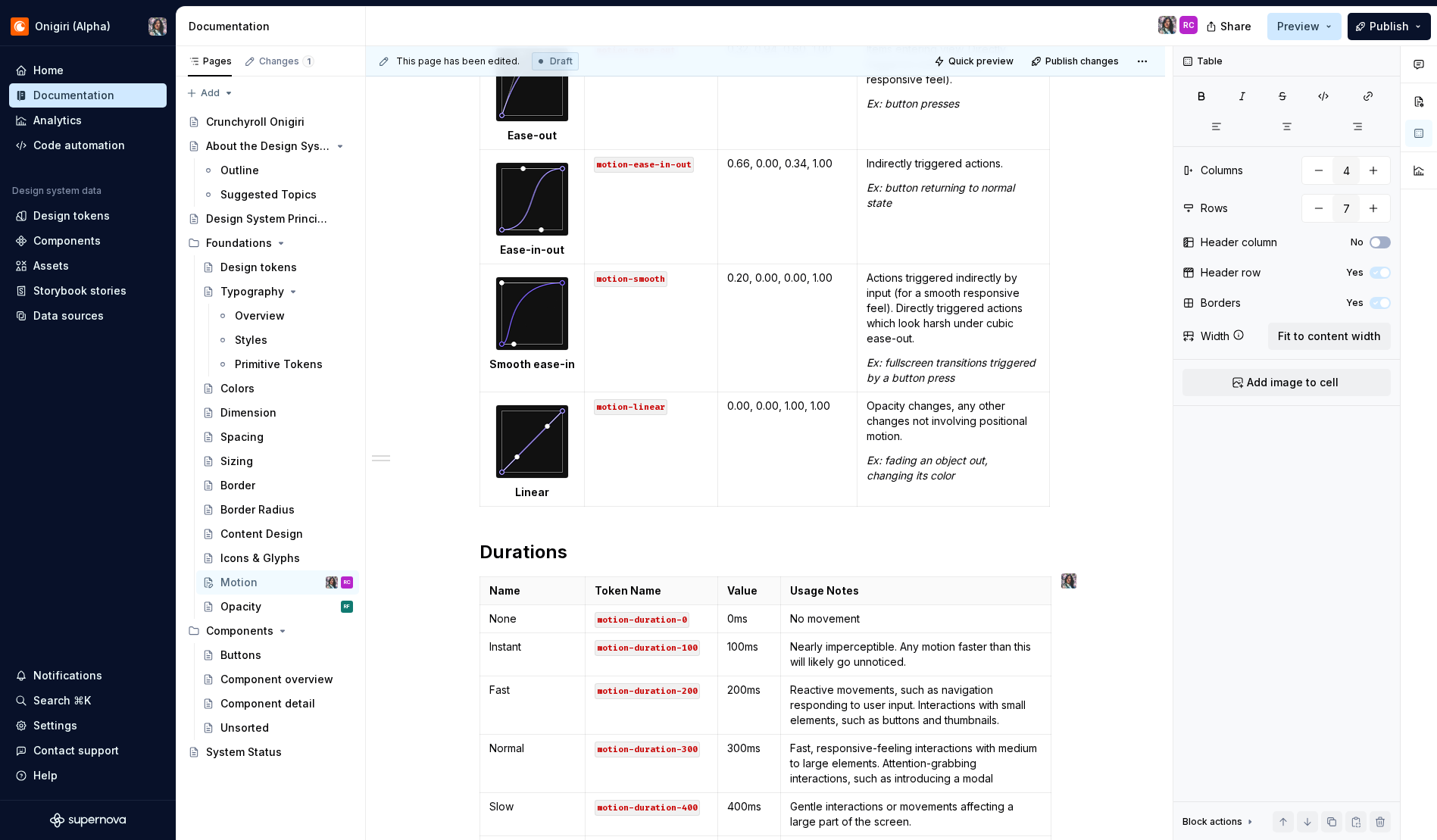
scroll to position [0, 0]
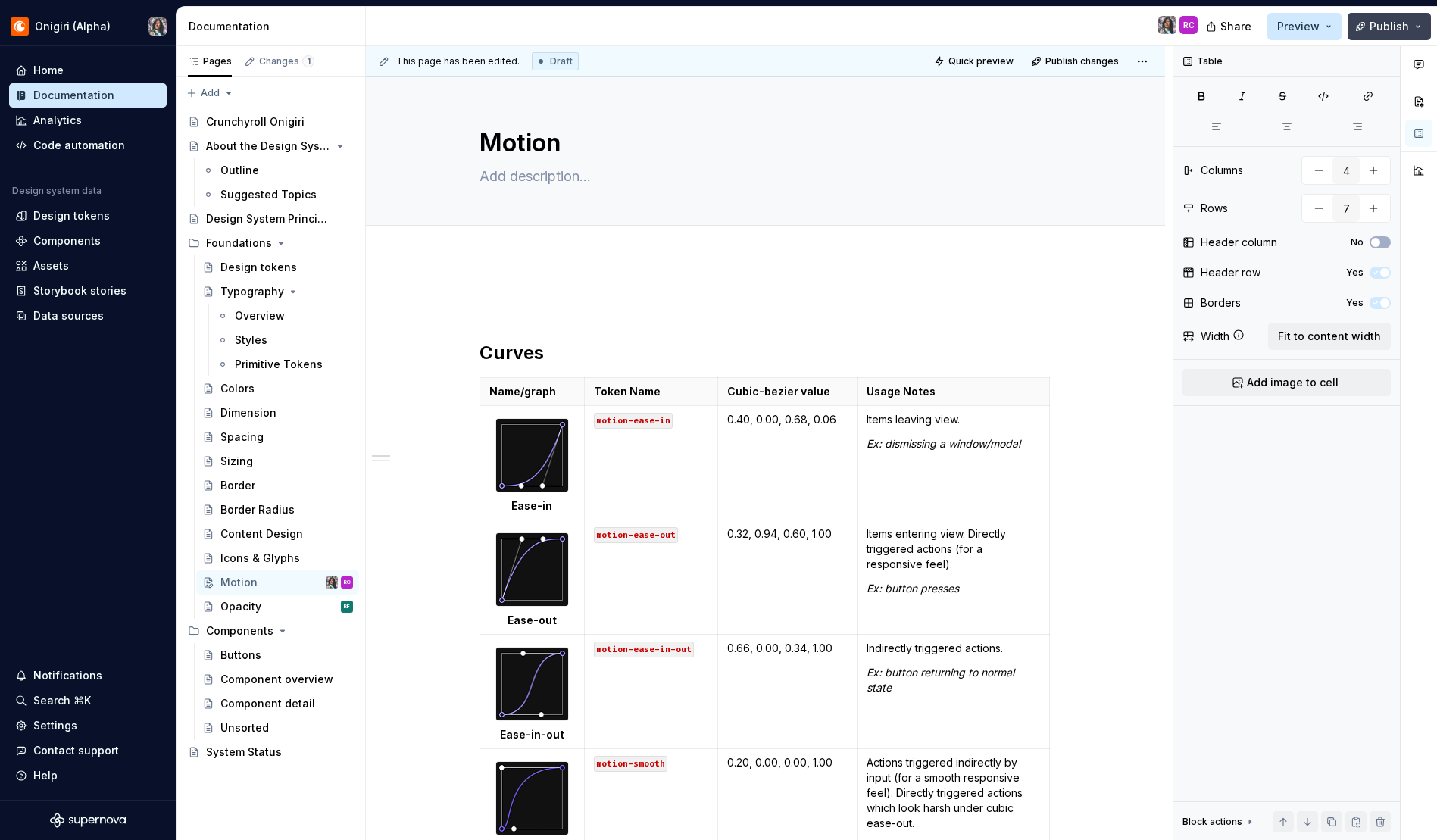
click at [1371, 29] on span "Publish" at bounding box center [1389, 27] width 39 height 15
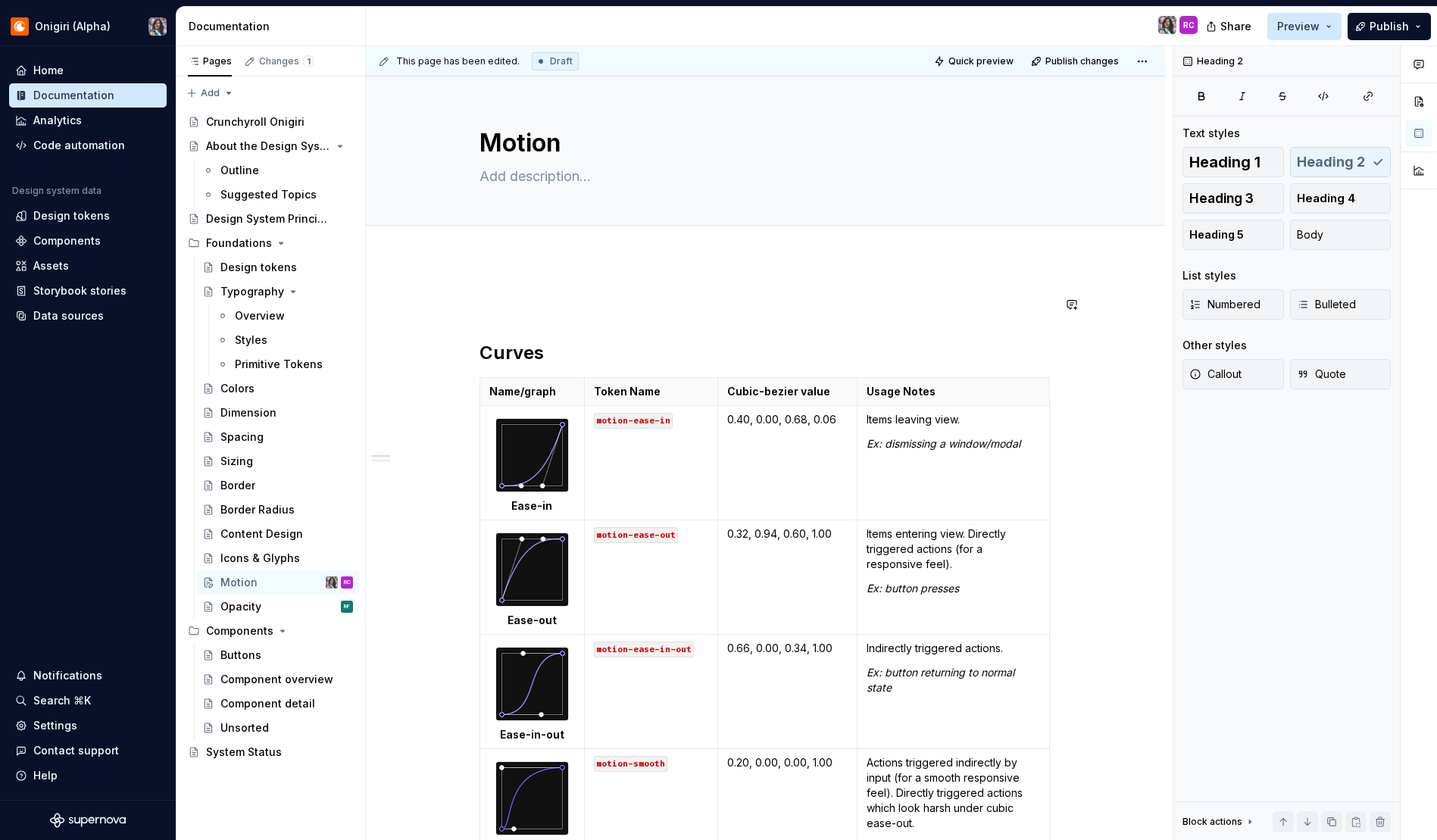
click at [669, 315] on div "Curves Name/graph Token Name Cubic-bezier value Usage Notes Ease-in motion-ease…" at bounding box center [766, 851] width 573 height 1111
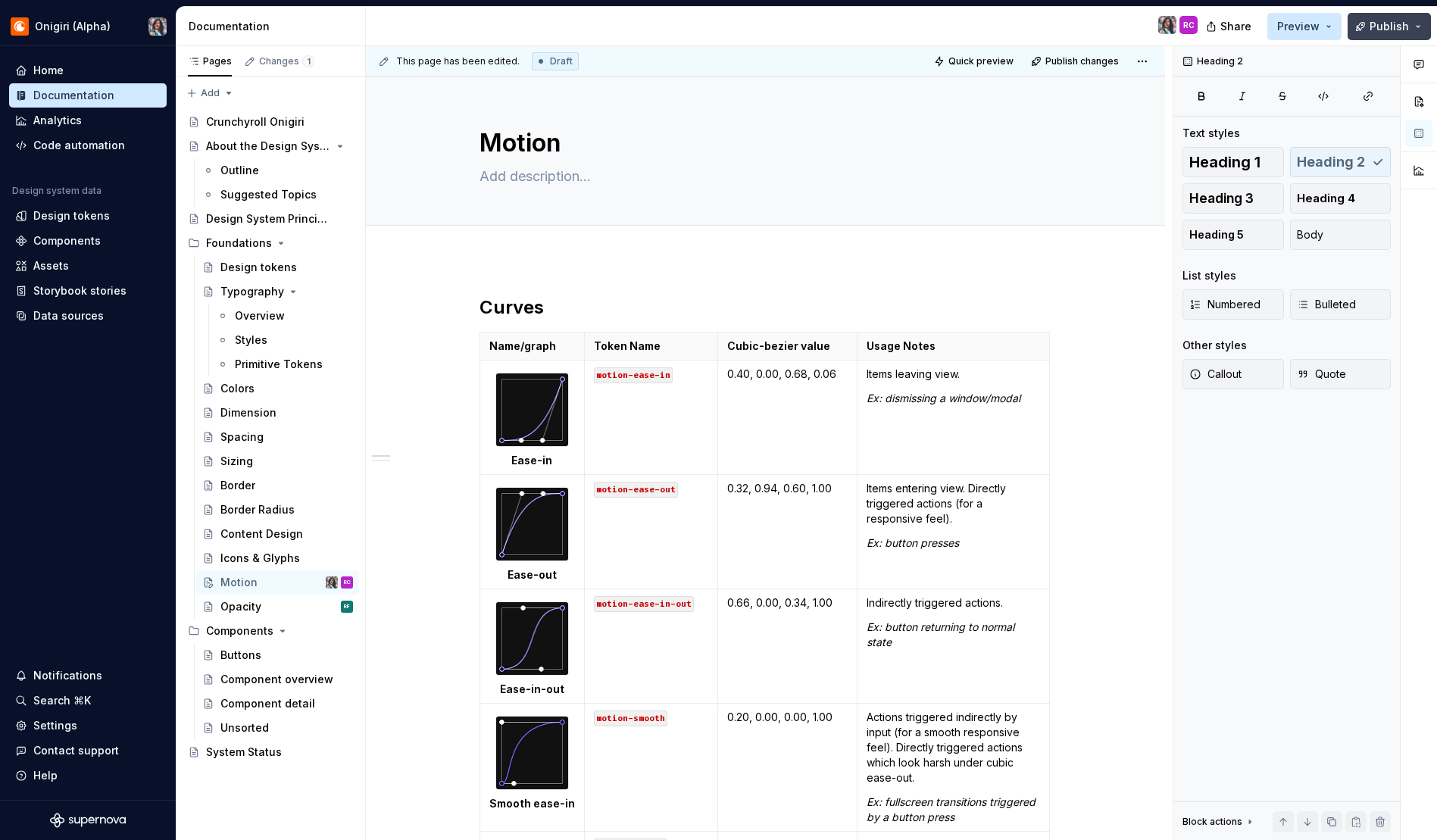
click at [1386, 36] on button "Publish" at bounding box center [1389, 27] width 83 height 27
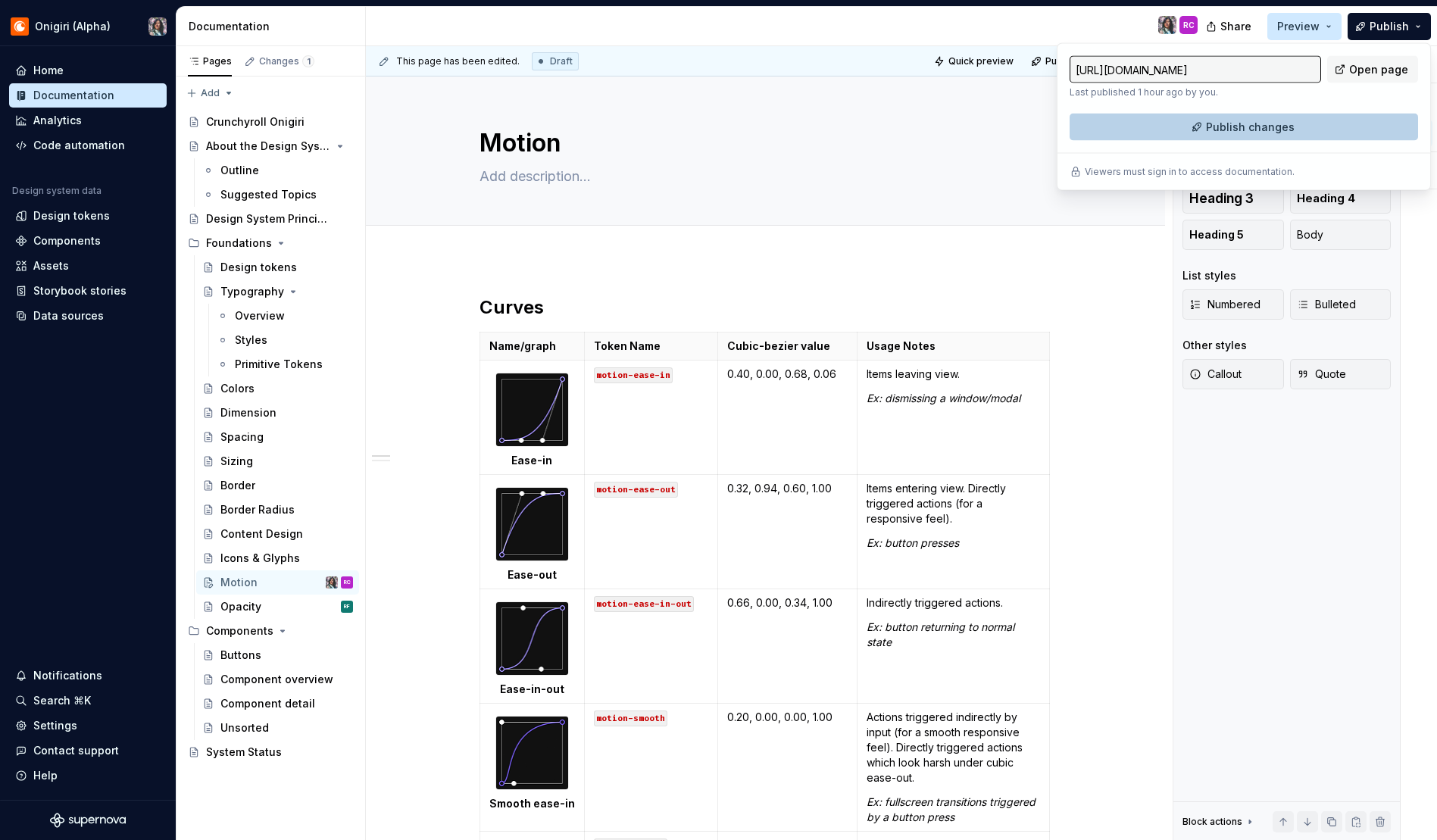
click at [1255, 129] on span "Publish changes" at bounding box center [1250, 128] width 88 height 15
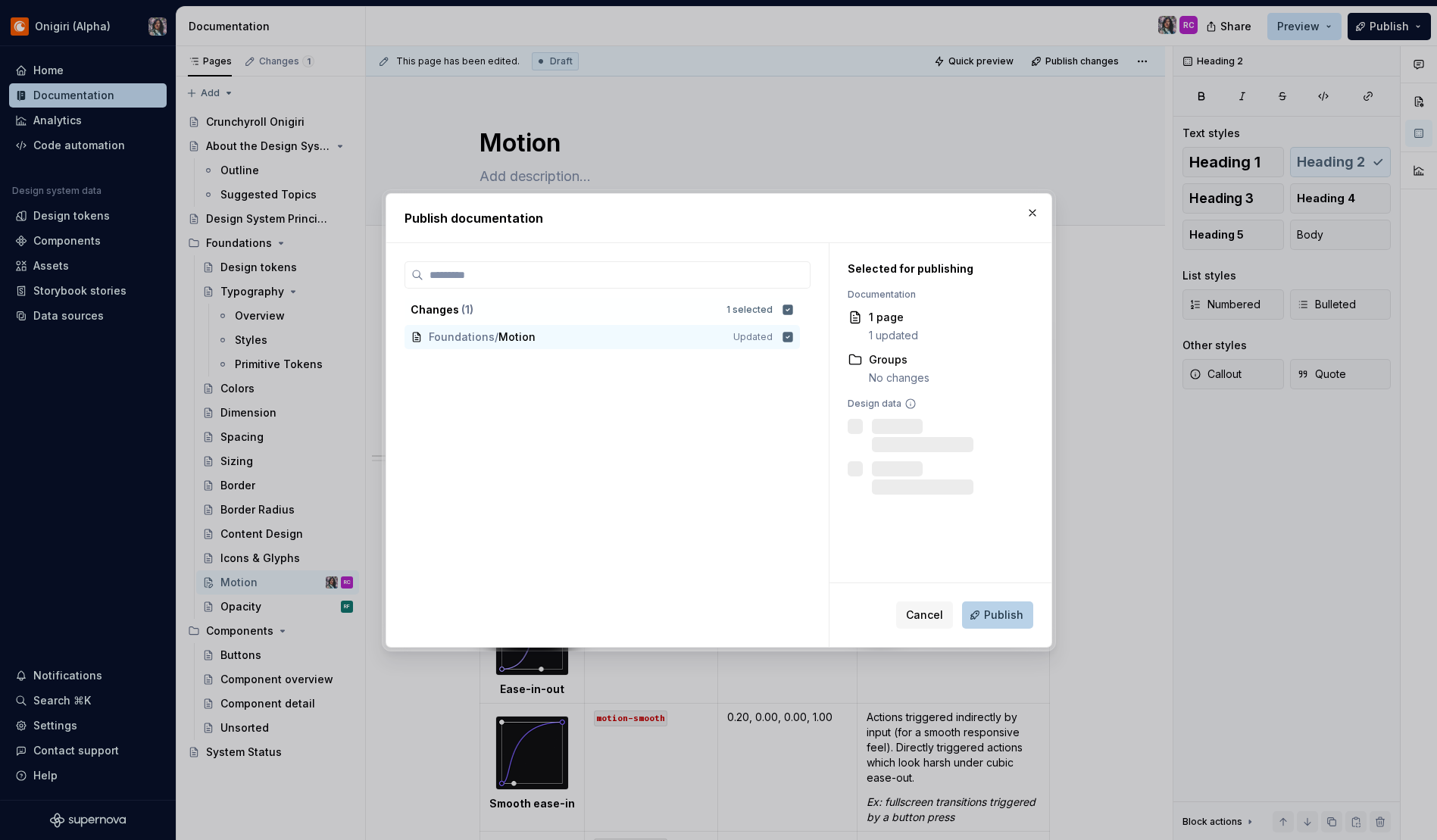
click at [994, 610] on span "Publish" at bounding box center [1004, 615] width 39 height 15
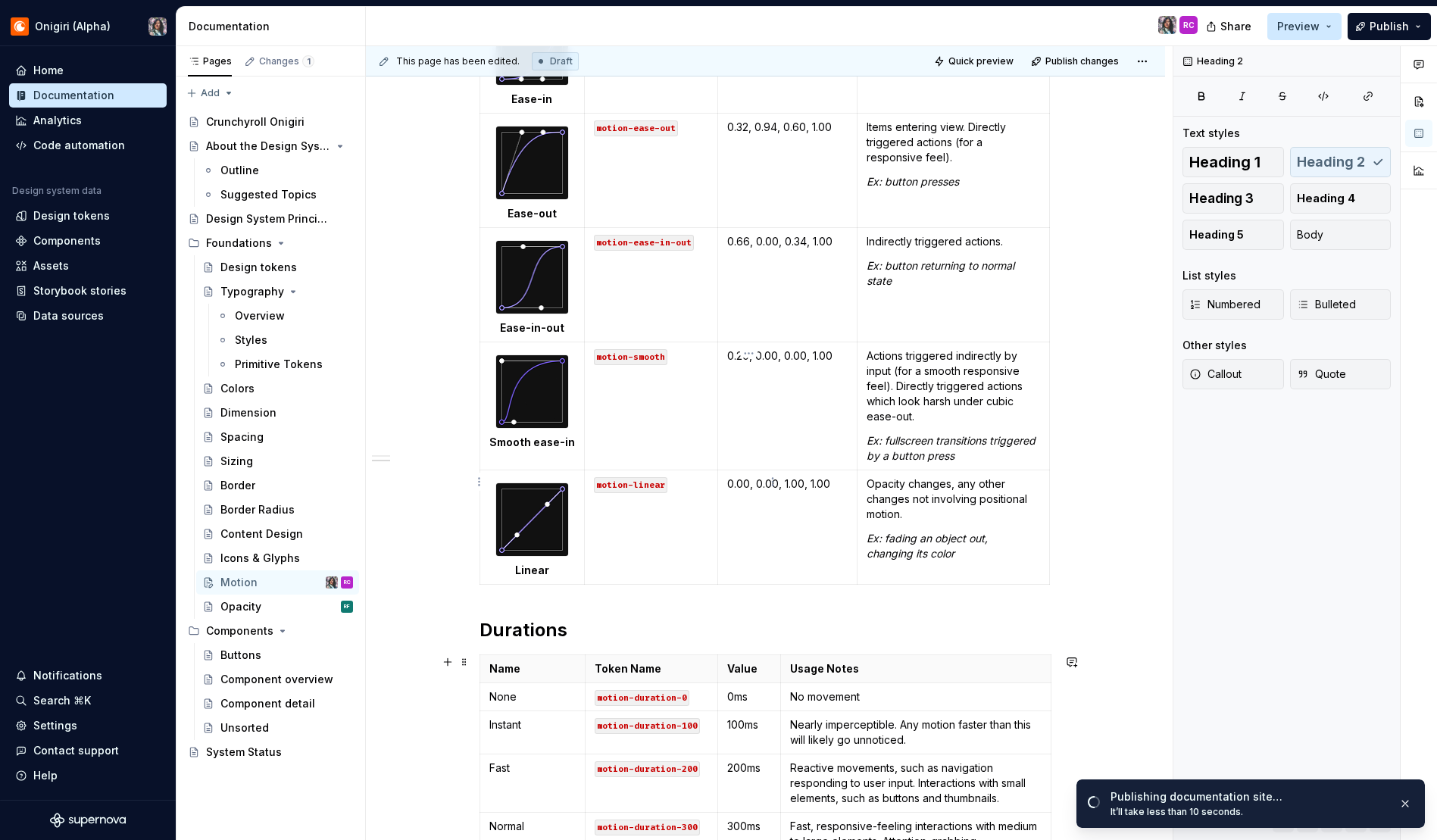
scroll to position [699, 0]
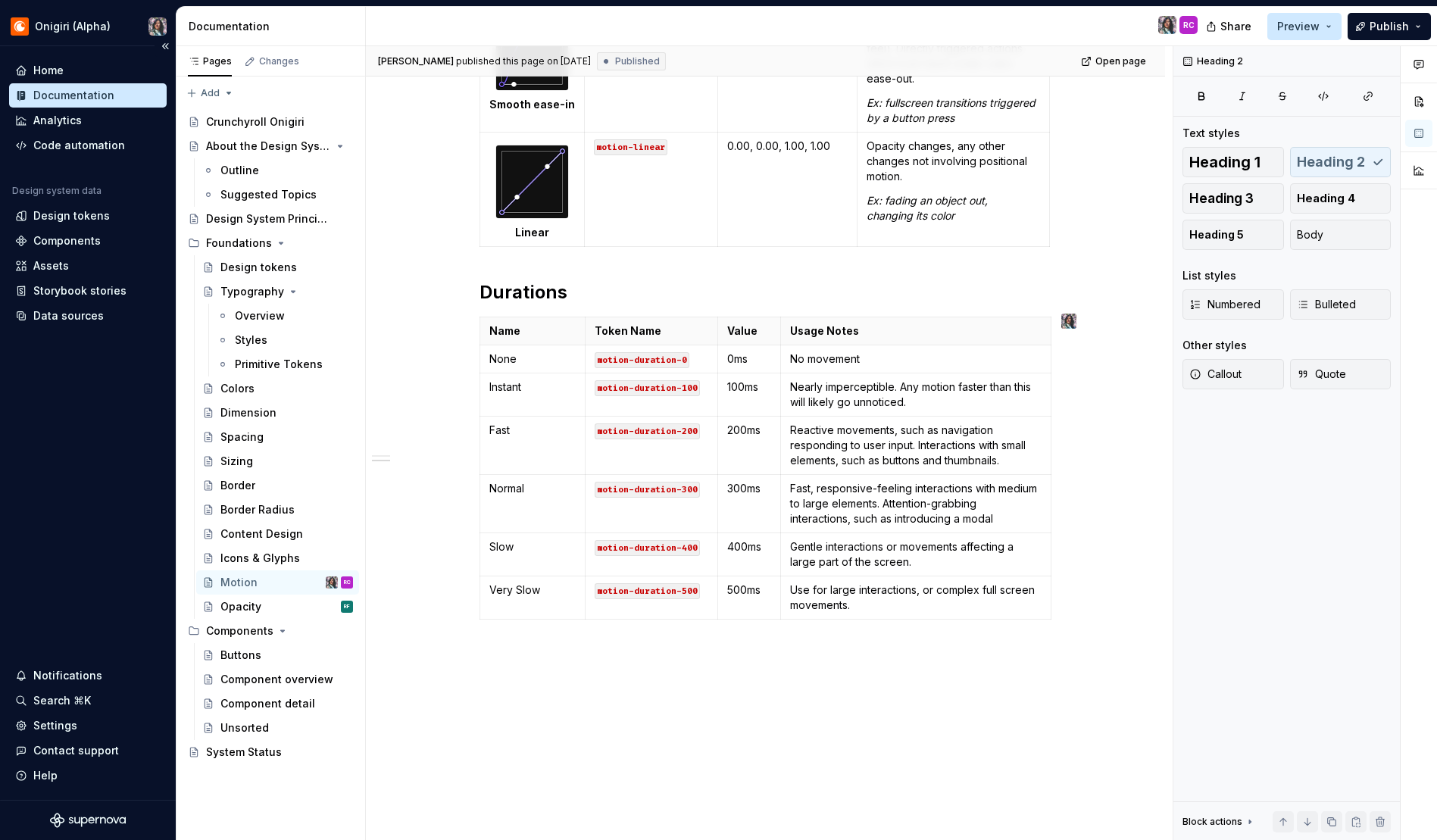
type textarea "*"
